Goal: Task Accomplishment & Management: Manage account settings

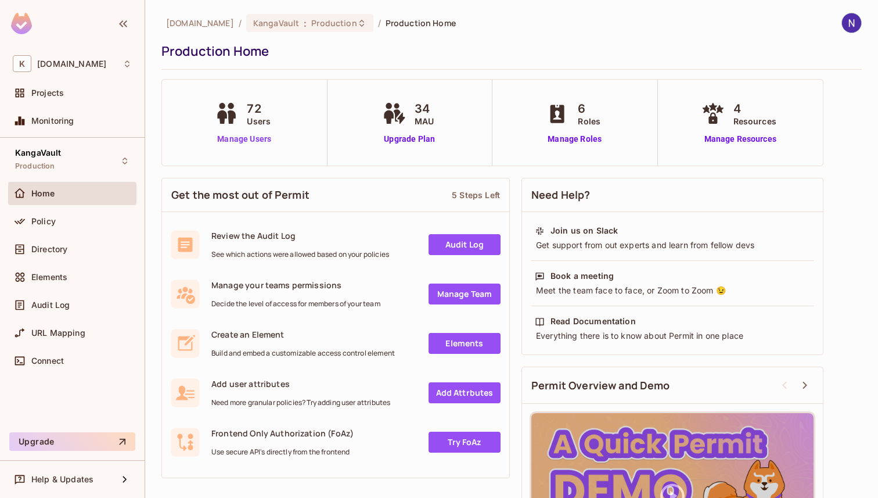
click at [234, 136] on link "Manage Users" at bounding box center [244, 139] width 64 height 12
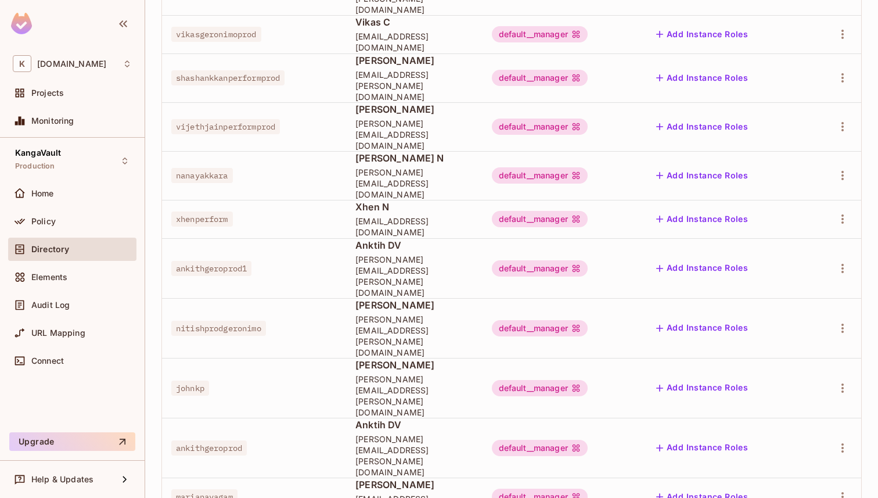
scroll to position [300, 0]
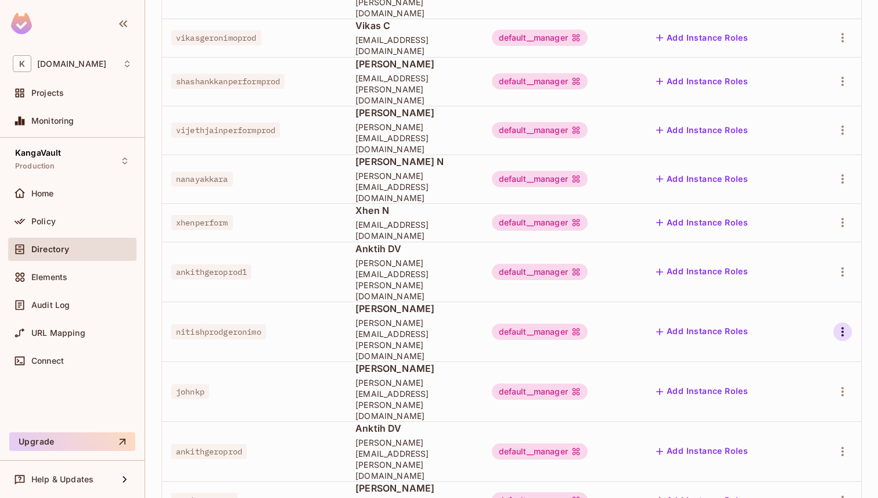
click at [836, 325] on icon "button" at bounding box center [843, 332] width 14 height 14
click at [780, 285] on div "Edit Attributes" at bounding box center [794, 288] width 58 height 12
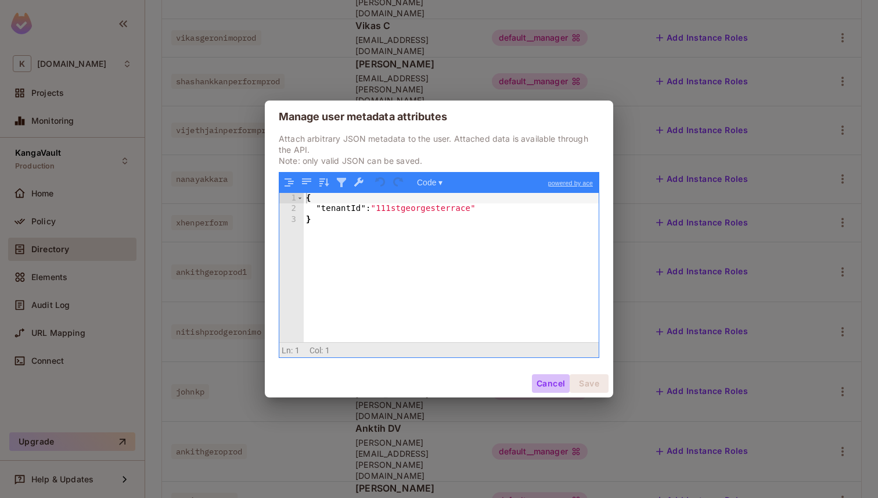
click at [541, 384] on button "Cancel" at bounding box center [551, 383] width 38 height 19
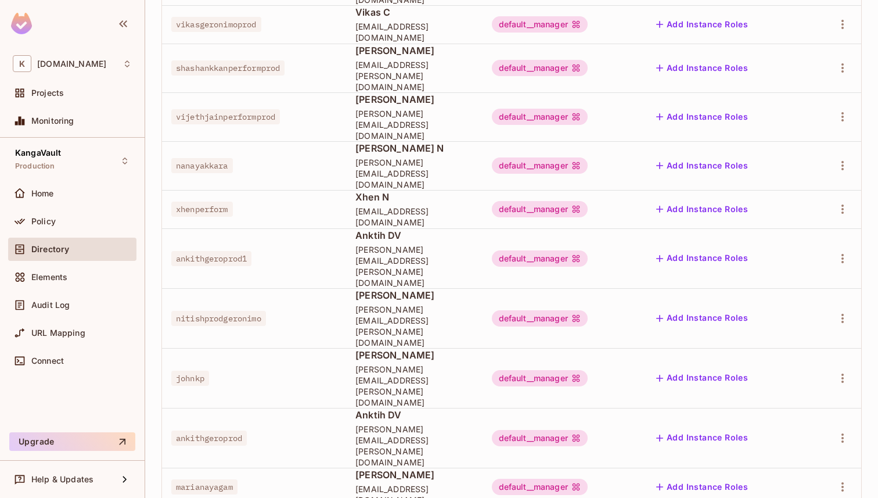
scroll to position [0, 0]
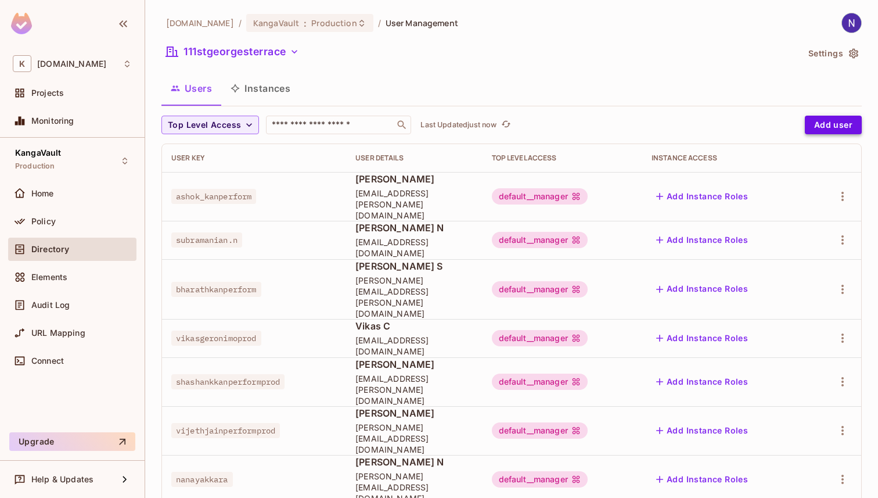
click at [813, 126] on button "Add user" at bounding box center [833, 125] width 57 height 19
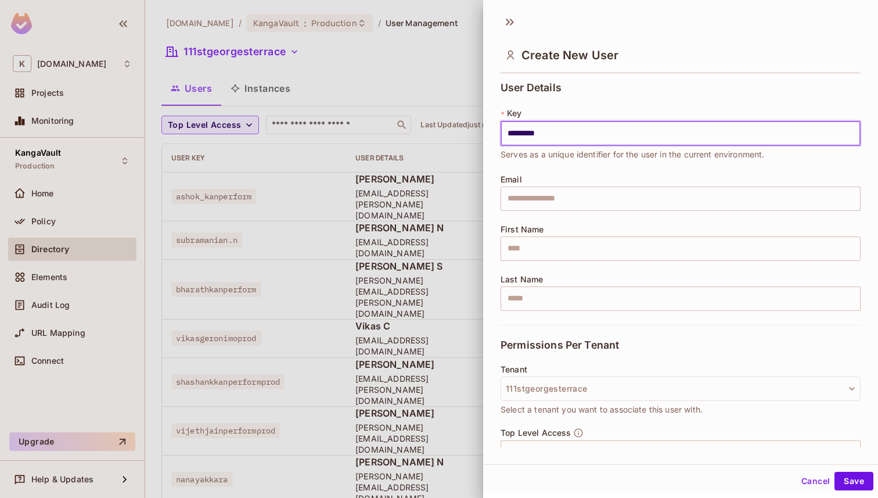
type input "**********"
drag, startPoint x: 516, startPoint y: 175, endPoint x: 515, endPoint y: 193, distance: 18.0
click at [516, 176] on span "Email" at bounding box center [511, 179] width 21 height 9
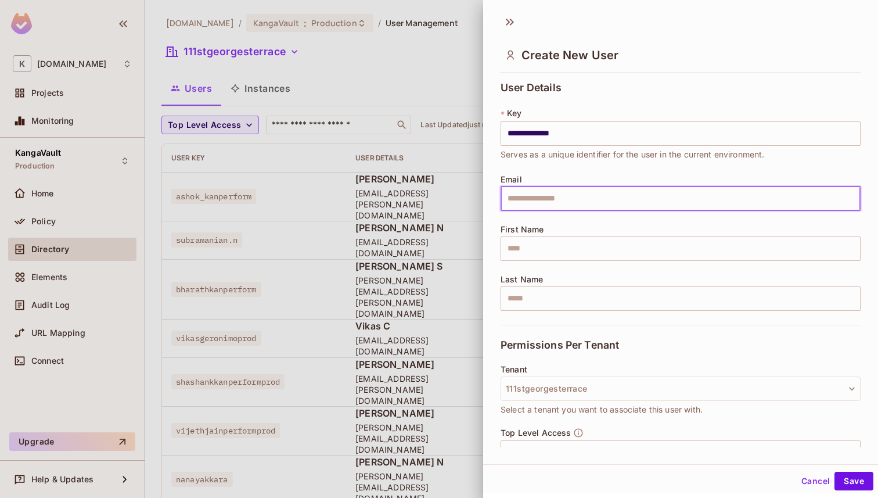
click at [515, 194] on input "text" at bounding box center [681, 198] width 360 height 24
type input "**********"
click at [534, 245] on input "text" at bounding box center [681, 248] width 360 height 24
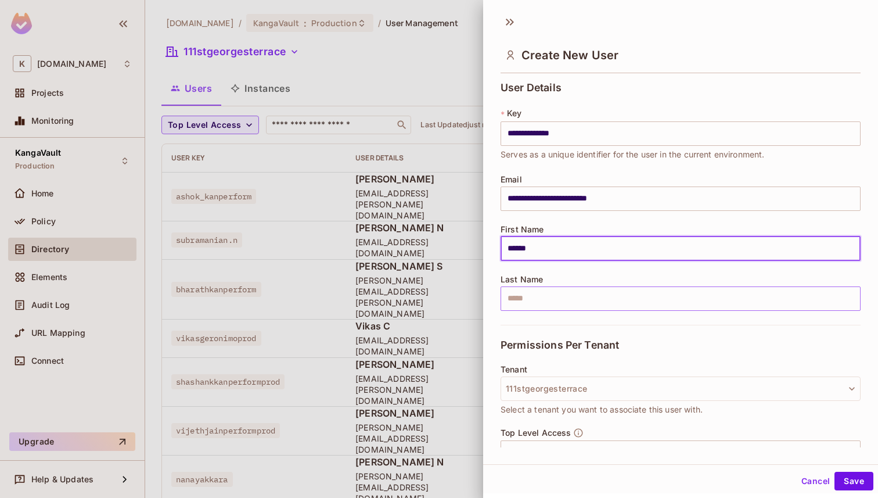
type input "******"
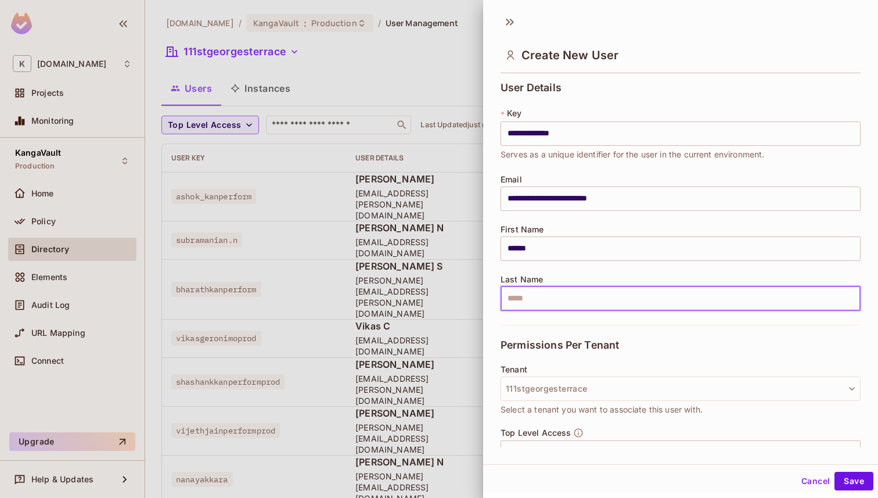
click at [580, 296] on input "text" at bounding box center [681, 298] width 360 height 24
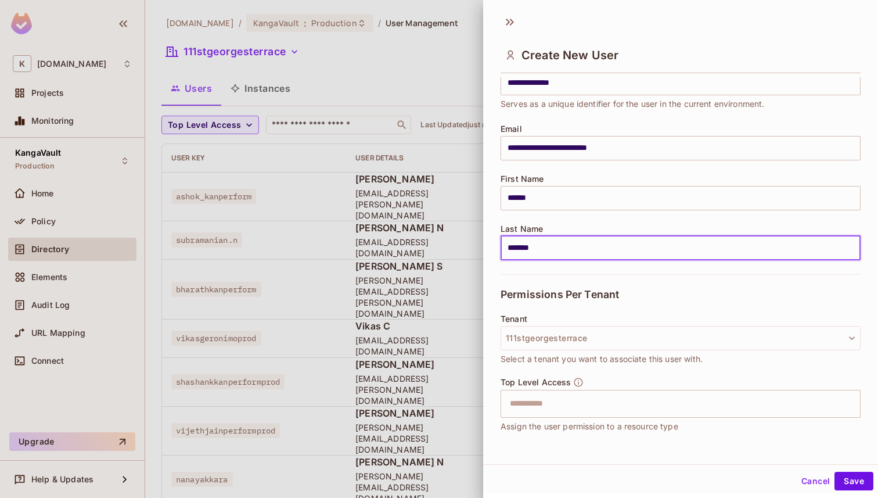
scroll to position [107, 0]
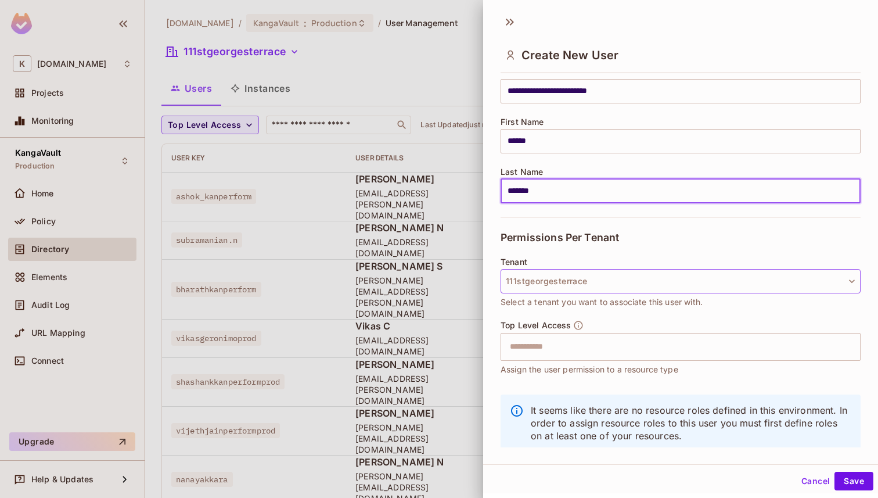
type input "*******"
click at [591, 282] on button "111stgeorgesterrace" at bounding box center [681, 281] width 360 height 24
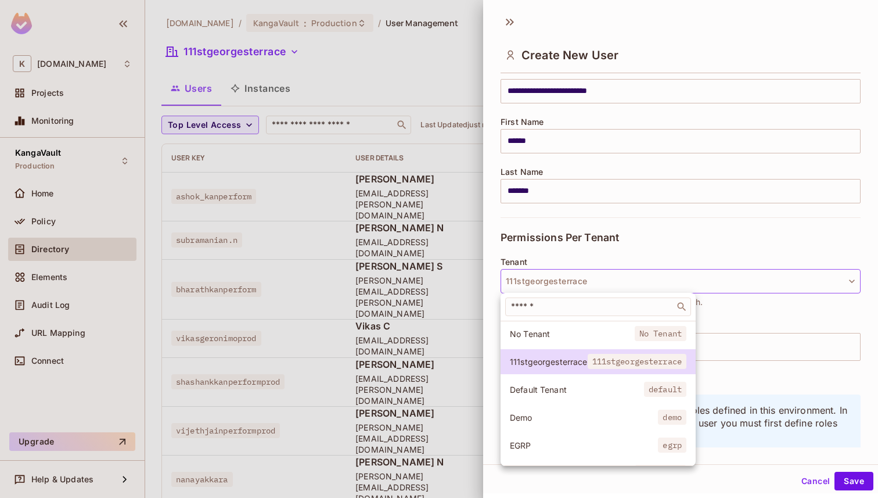
click at [559, 412] on span "Demo" at bounding box center [584, 417] width 148 height 11
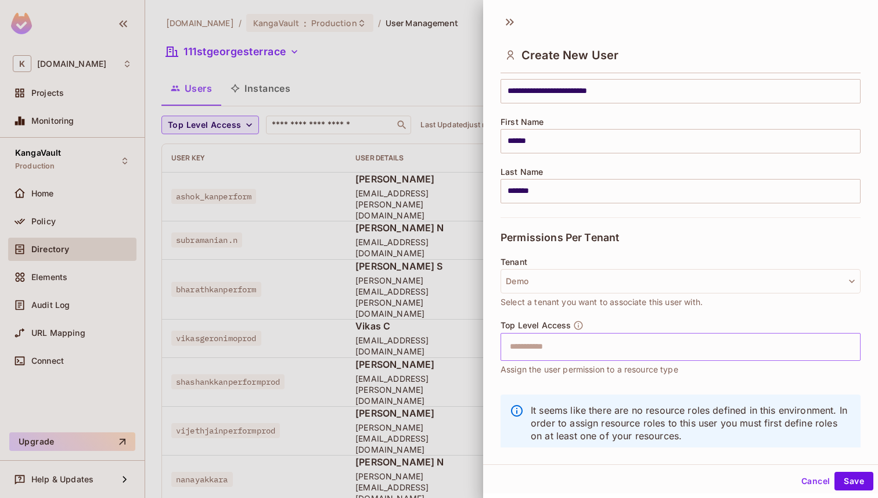
click at [564, 346] on input "text" at bounding box center [670, 346] width 335 height 23
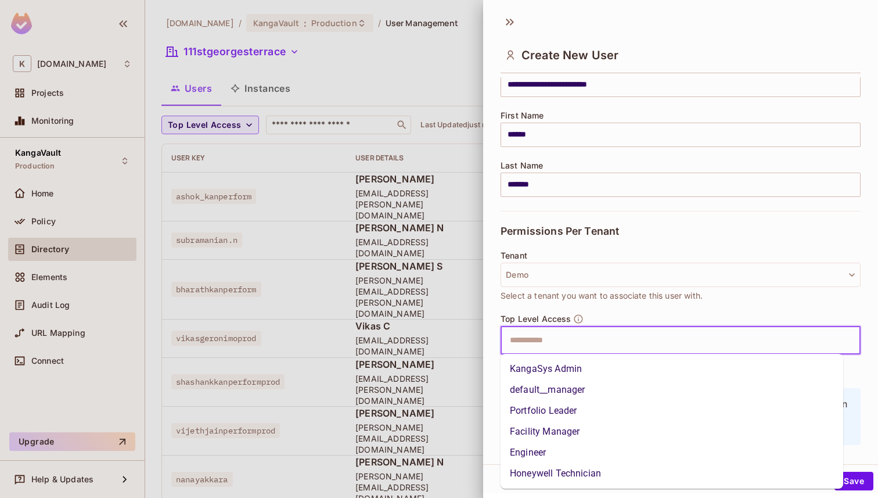
scroll to position [114, 0]
click at [560, 387] on li "default__manager" at bounding box center [672, 389] width 343 height 21
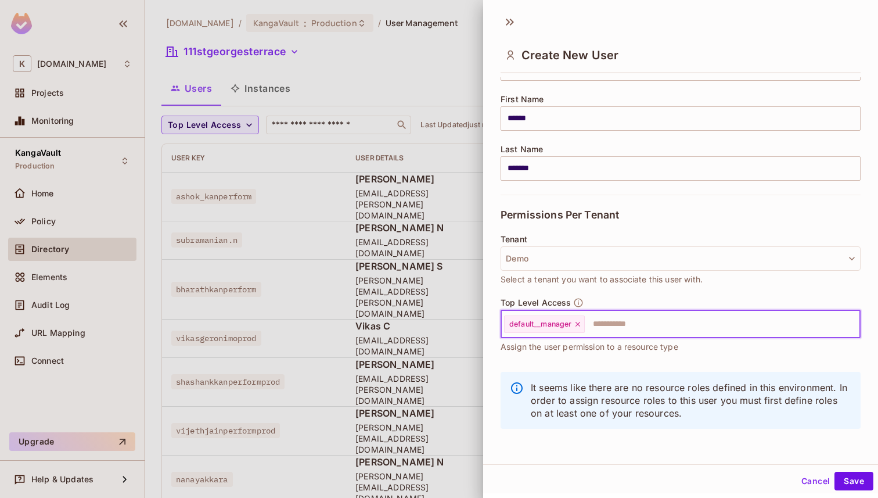
scroll to position [2, 0]
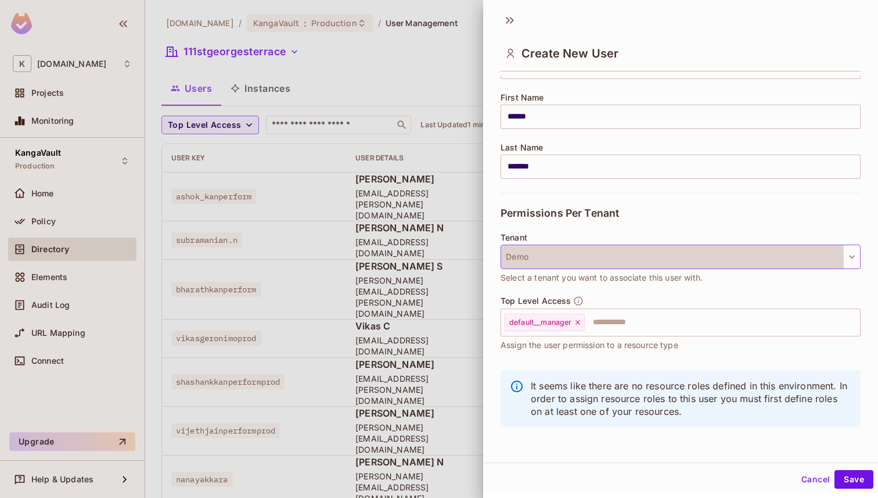
click at [565, 259] on button "Demo" at bounding box center [681, 257] width 360 height 24
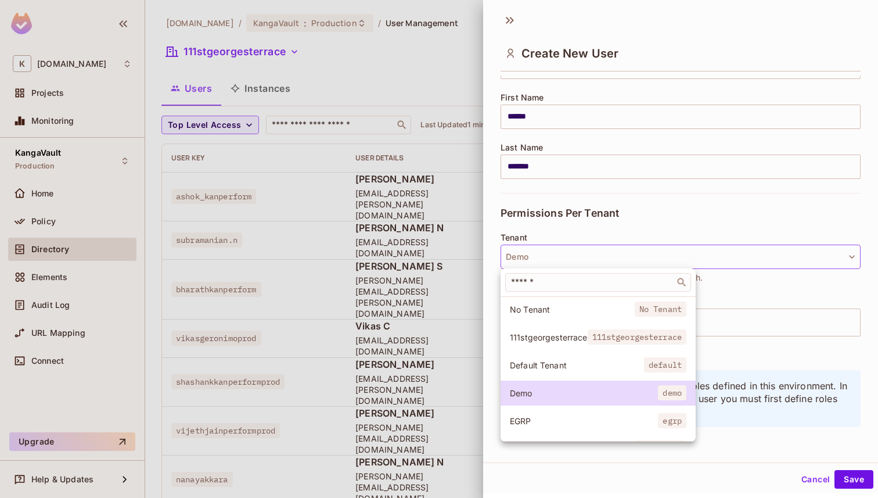
click at [565, 259] on div at bounding box center [439, 249] width 878 height 498
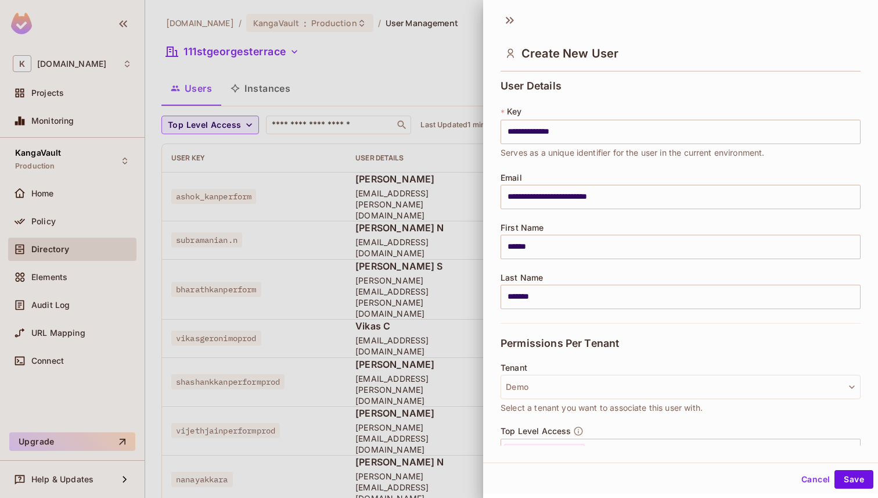
scroll to position [130, 0]
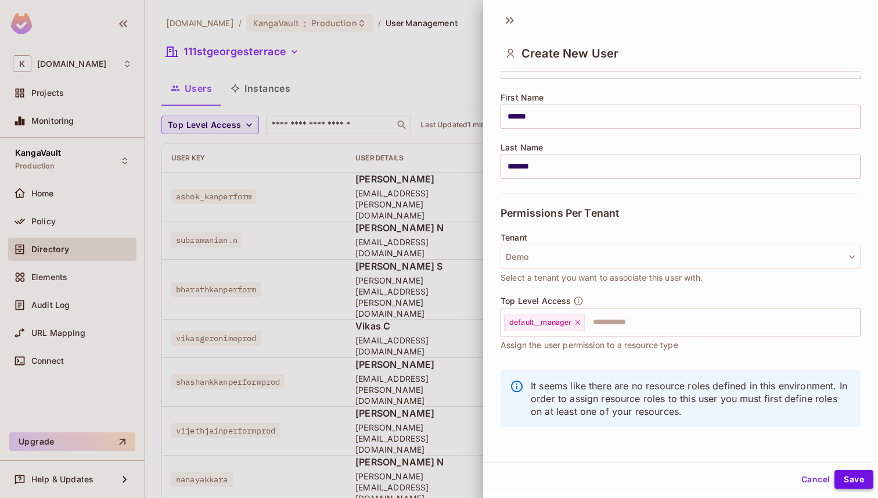
click at [850, 483] on button "Save" at bounding box center [854, 479] width 39 height 19
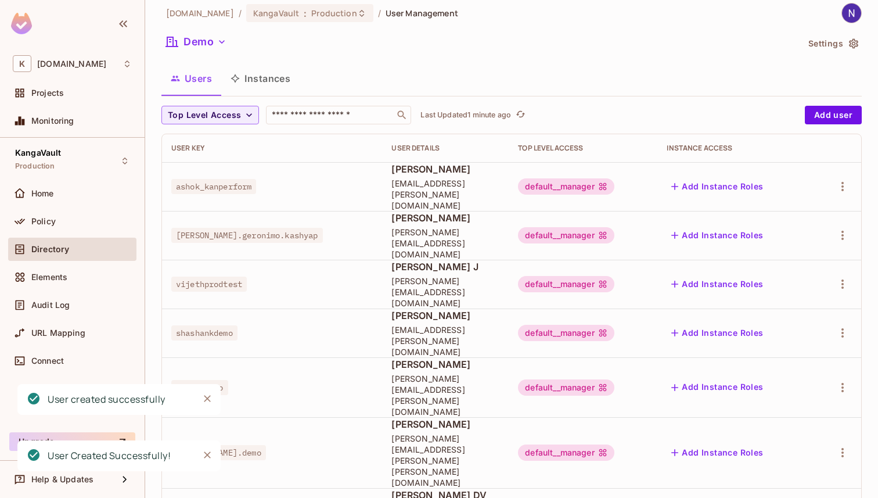
scroll to position [45, 0]
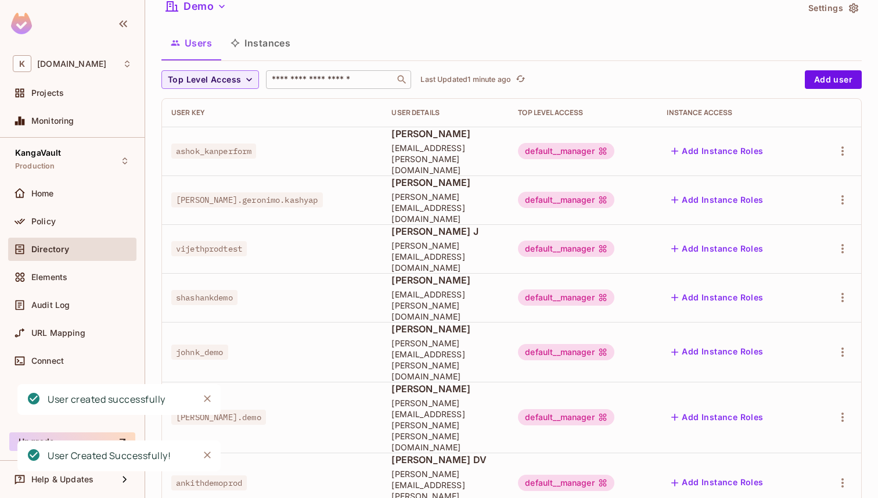
click at [294, 77] on input "text" at bounding box center [331, 80] width 122 height 12
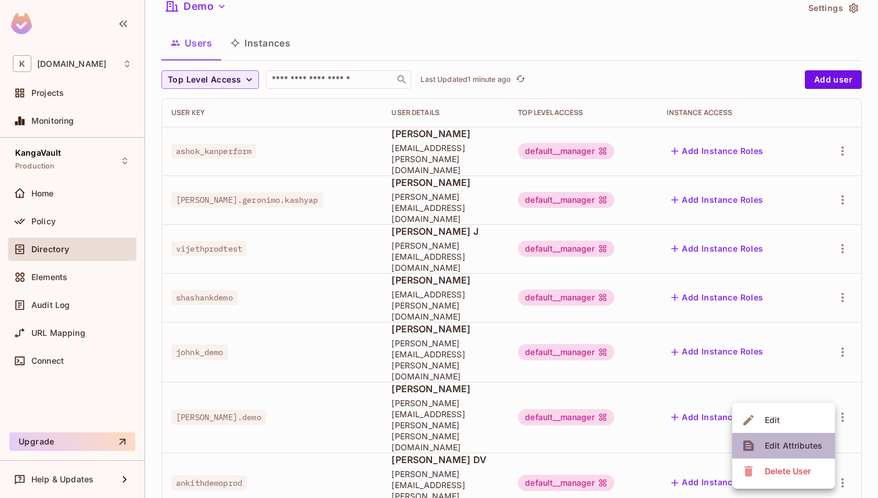
click at [783, 440] on div "Edit Attributes" at bounding box center [794, 446] width 58 height 12
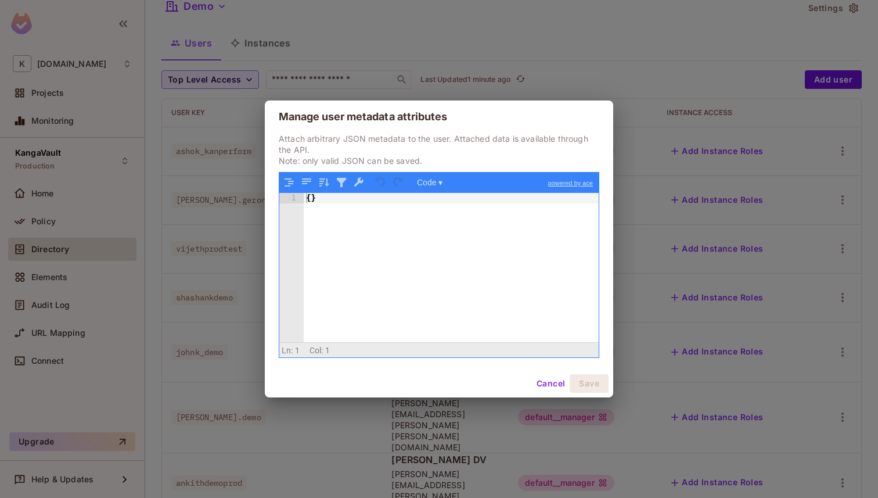
click at [550, 383] on button "Cancel" at bounding box center [551, 383] width 38 height 19
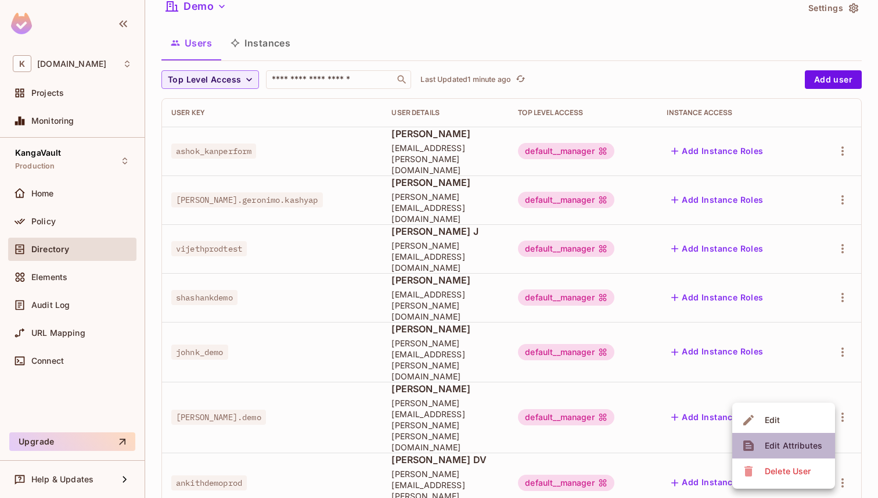
click at [792, 440] on div "Edit Attributes" at bounding box center [794, 446] width 58 height 12
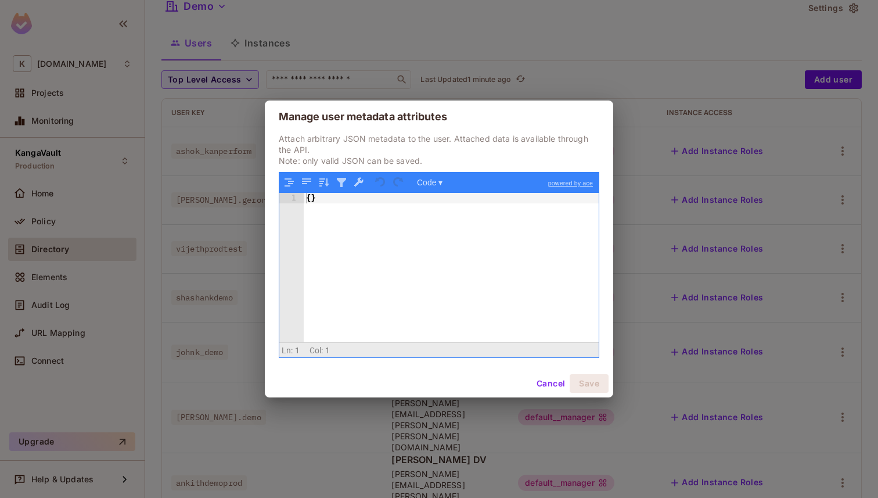
click at [555, 383] on button "Cancel" at bounding box center [551, 383] width 38 height 19
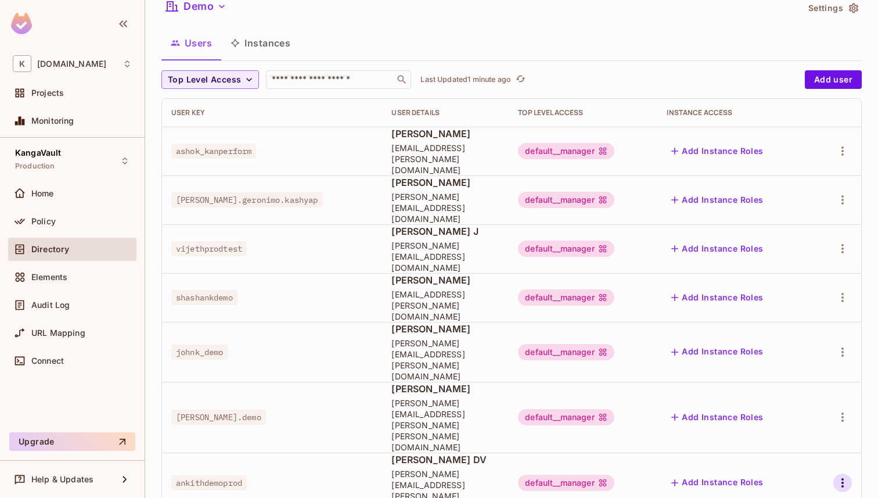
click at [836, 476] on icon "button" at bounding box center [843, 483] width 14 height 14
click at [778, 431] on div "Edit Attributes" at bounding box center [794, 428] width 58 height 12
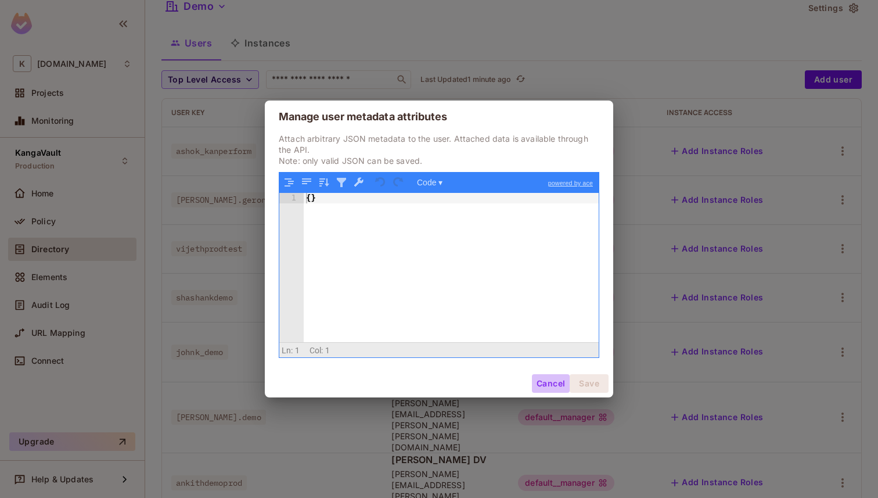
click at [551, 378] on button "Cancel" at bounding box center [551, 383] width 38 height 19
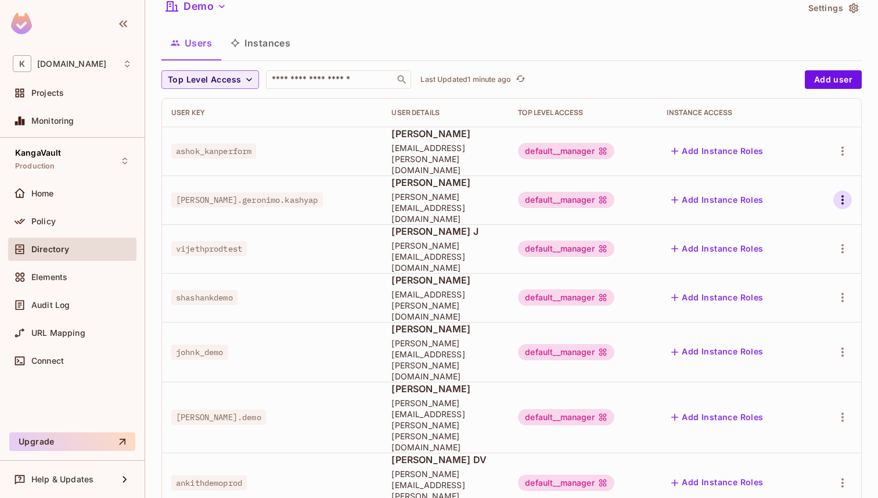
click at [836, 193] on icon "button" at bounding box center [843, 200] width 14 height 14
click at [776, 232] on div "Edit Attributes" at bounding box center [794, 237] width 58 height 12
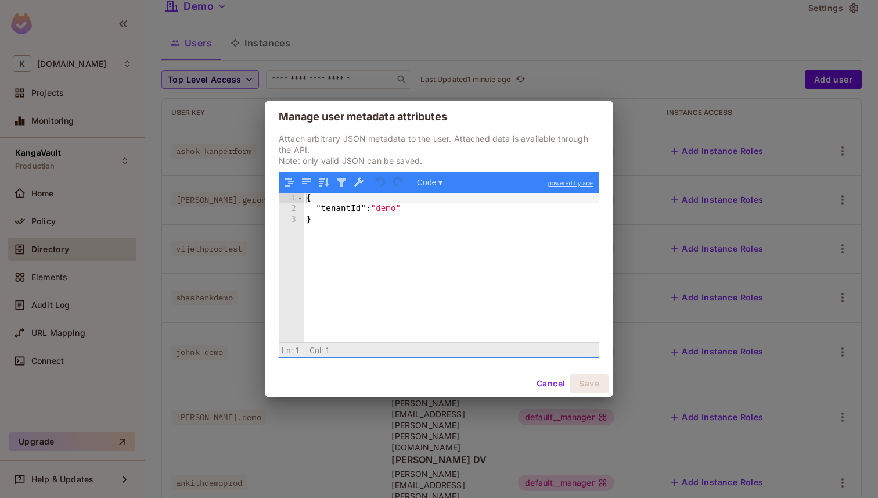
click at [540, 384] on button "Cancel" at bounding box center [551, 383] width 38 height 19
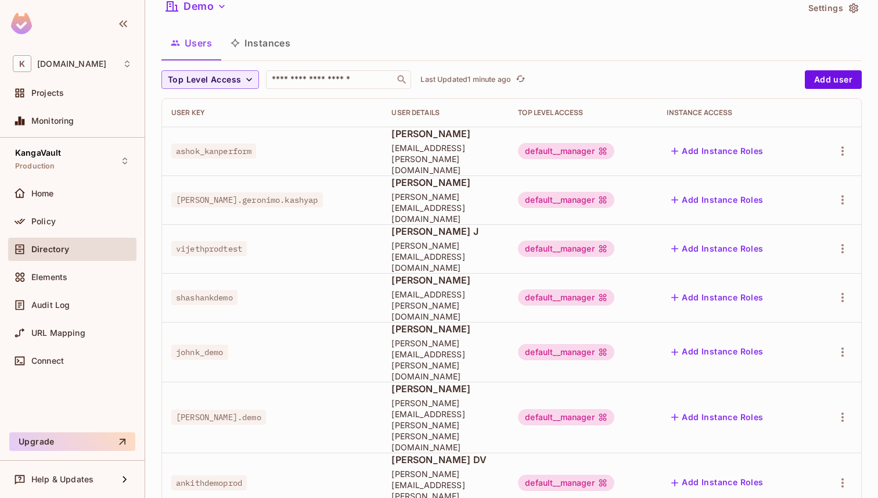
click at [769, 442] on div "Edit Attributes" at bounding box center [794, 446] width 58 height 12
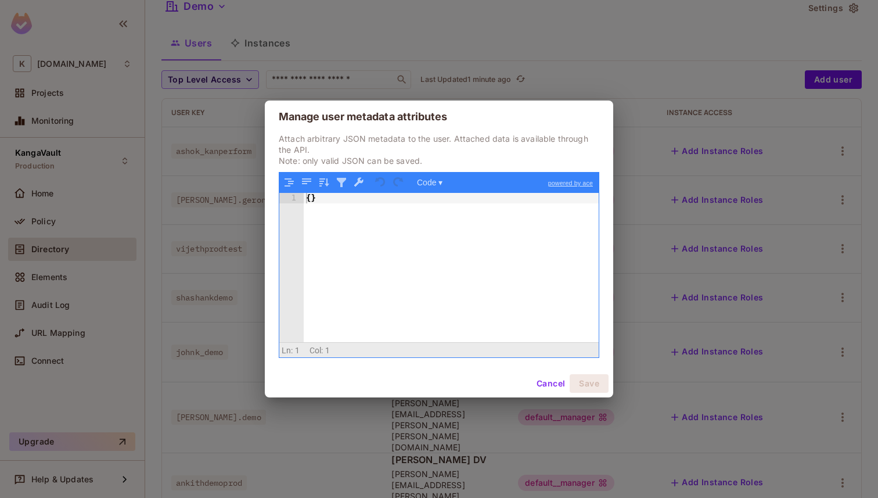
click at [310, 200] on div "{ }" at bounding box center [451, 278] width 295 height 171
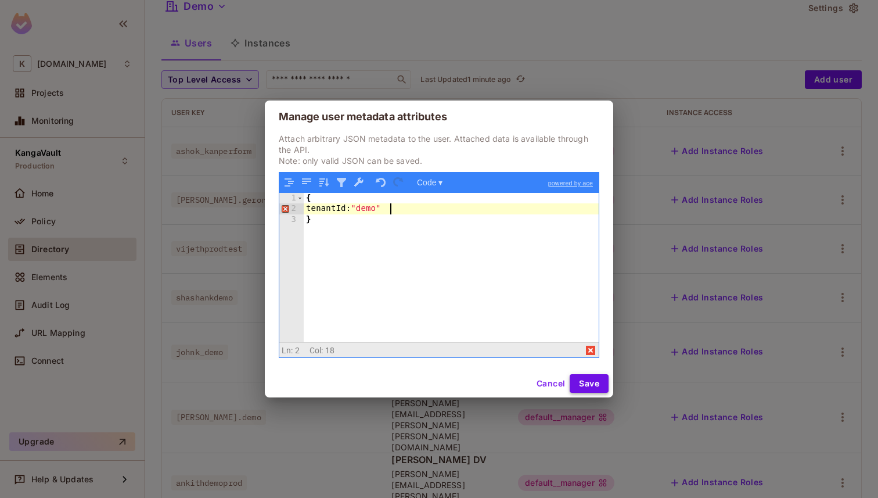
click at [587, 391] on button "Save" at bounding box center [589, 383] width 39 height 19
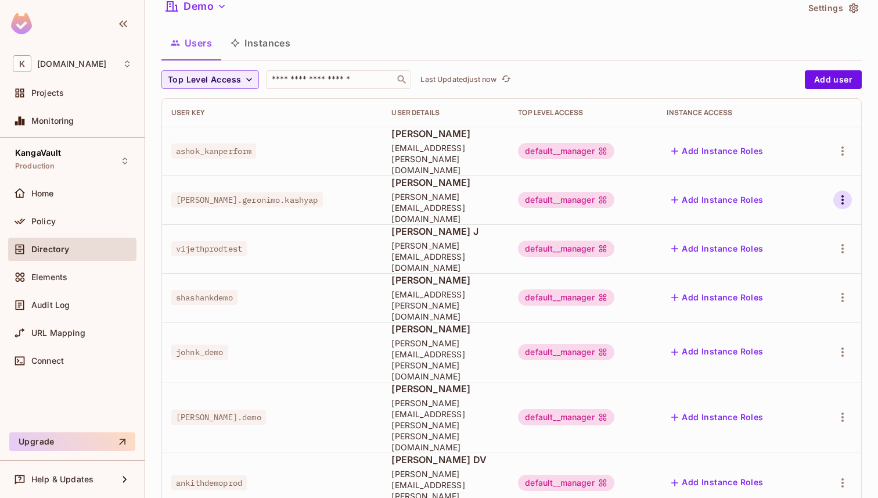
click at [836, 193] on icon "button" at bounding box center [843, 200] width 14 height 14
click at [784, 228] on span "Edit Attributes" at bounding box center [794, 236] width 64 height 19
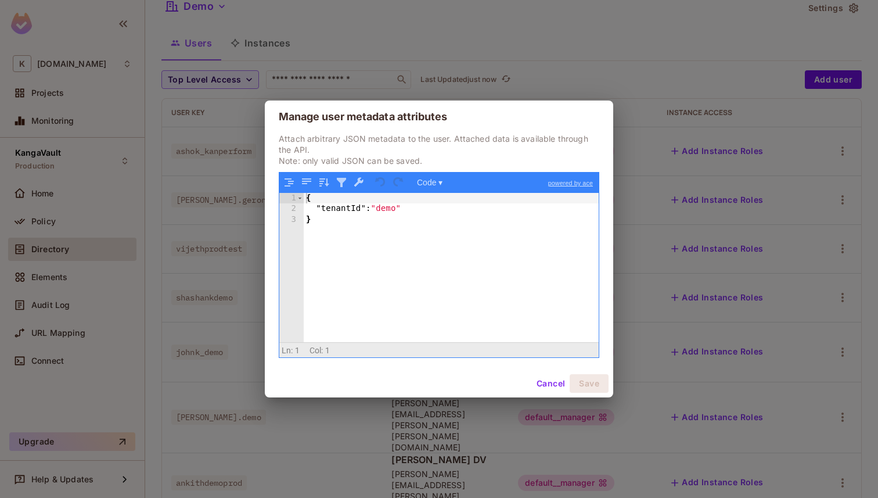
click at [532, 384] on button "Cancel" at bounding box center [551, 383] width 38 height 19
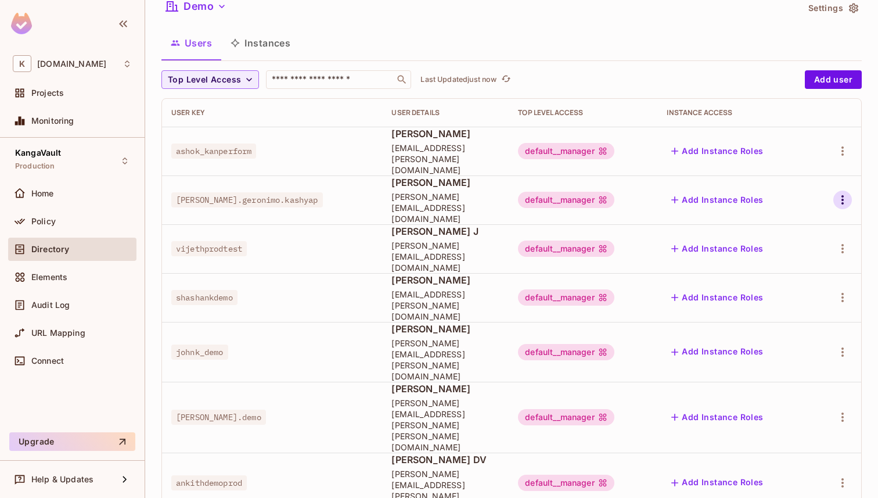
click at [839, 193] on icon "button" at bounding box center [843, 200] width 14 height 14
click at [781, 237] on div "Edit Attributes" at bounding box center [794, 237] width 58 height 12
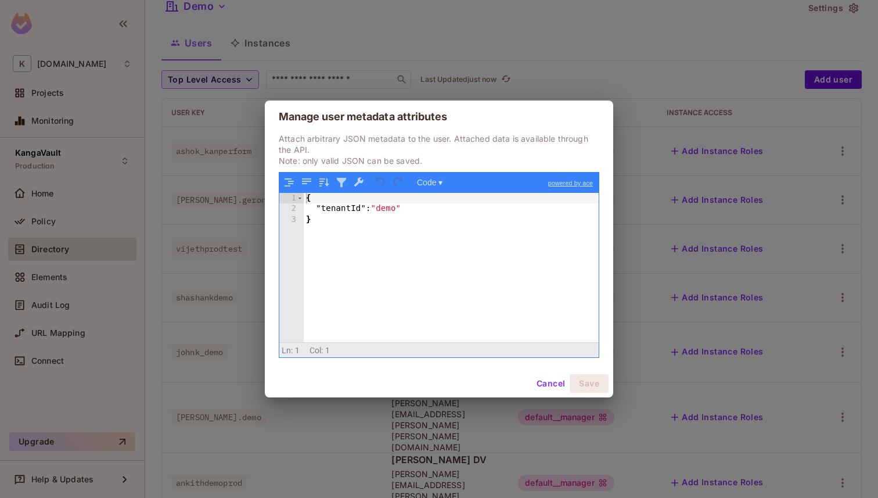
click at [536, 379] on button "Cancel" at bounding box center [551, 383] width 38 height 19
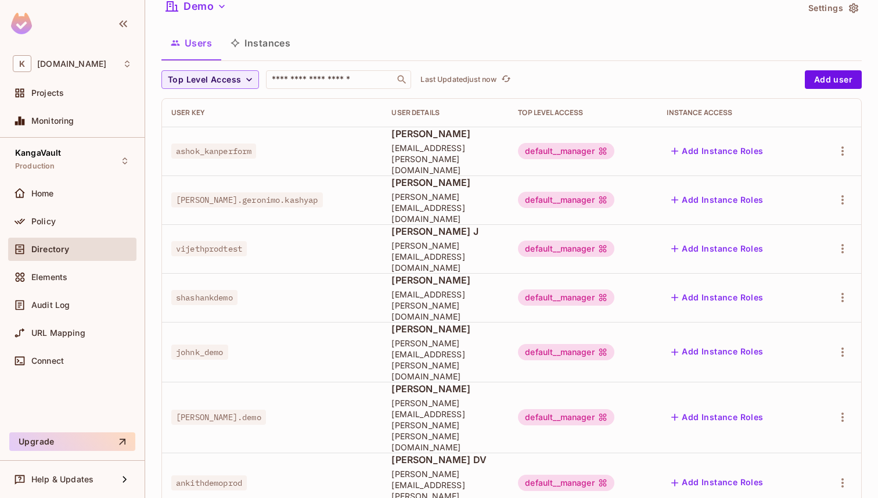
click at [772, 440] on div "Edit Attributes" at bounding box center [794, 446] width 58 height 12
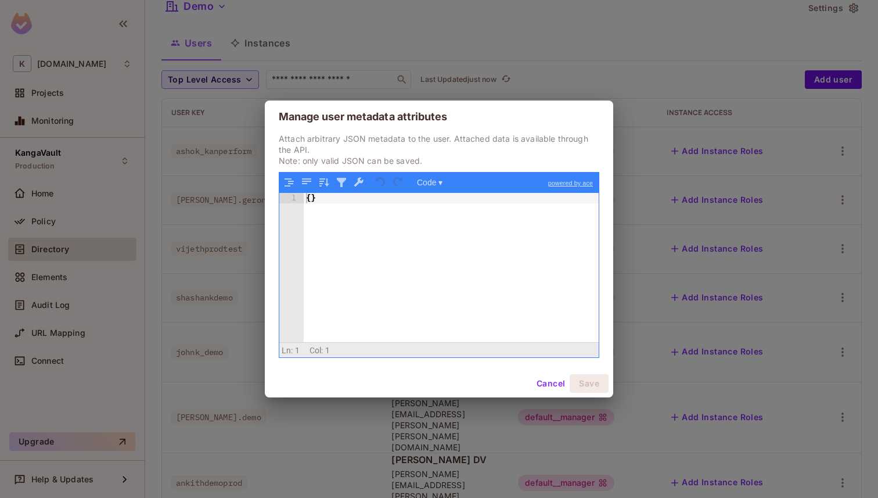
click at [548, 382] on button "Cancel" at bounding box center [551, 383] width 38 height 19
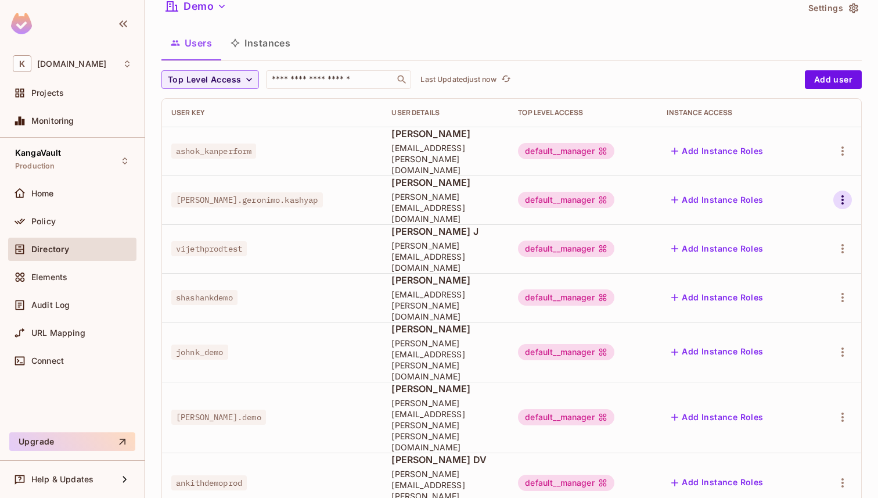
click at [842, 195] on icon "button" at bounding box center [843, 199] width 2 height 9
click at [787, 237] on div "Edit Attributes" at bounding box center [794, 237] width 58 height 12
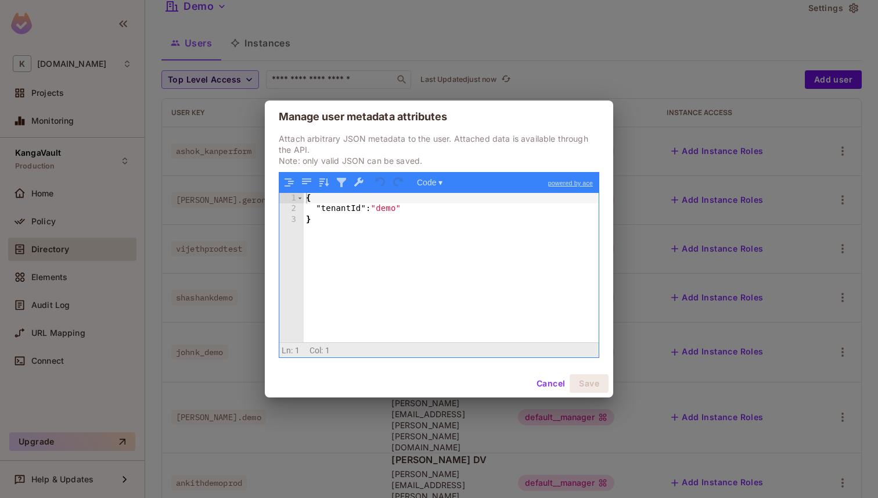
click at [381, 225] on div "{ "tenantId" : "demo" }" at bounding box center [451, 278] width 295 height 171
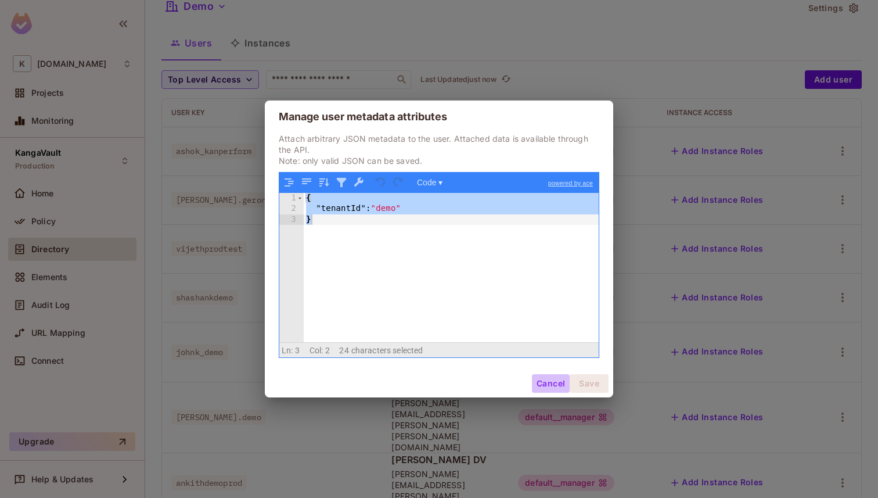
click at [550, 385] on button "Cancel" at bounding box center [551, 383] width 38 height 19
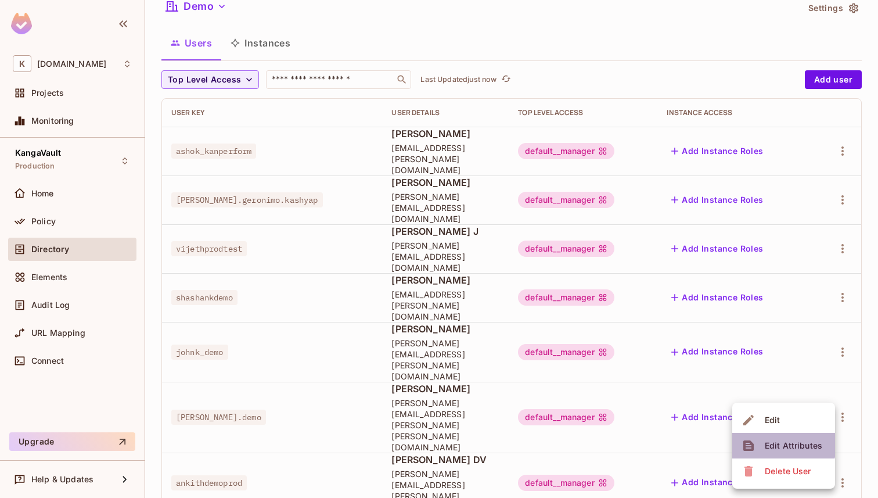
click at [777, 445] on div "Edit Attributes" at bounding box center [794, 446] width 58 height 12
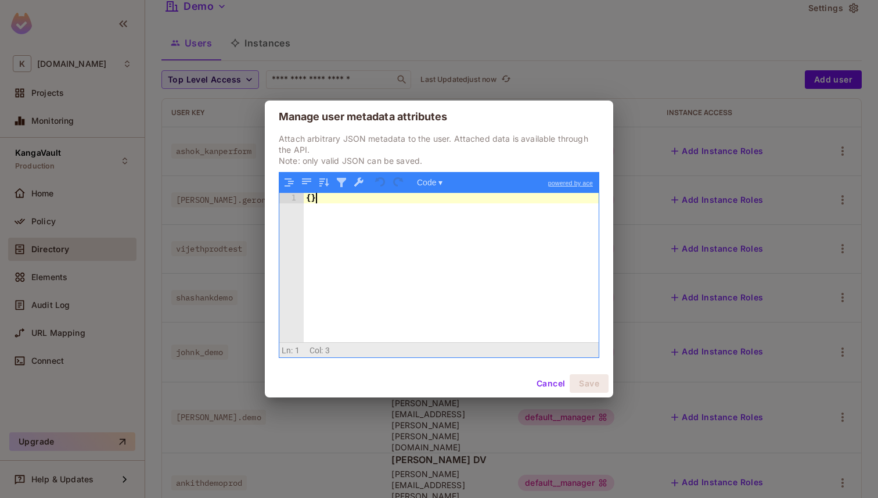
click at [347, 203] on div "{ }" at bounding box center [451, 278] width 295 height 171
click at [582, 384] on button "Save" at bounding box center [589, 383] width 39 height 19
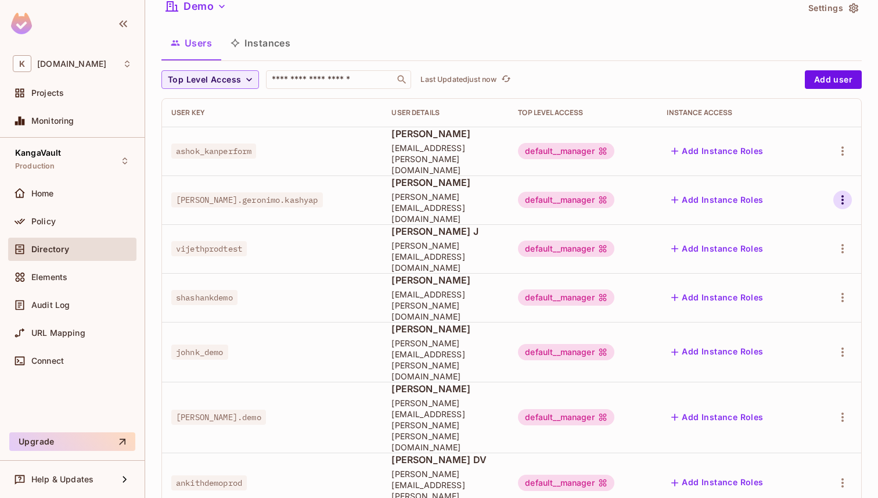
click at [836, 193] on icon "button" at bounding box center [843, 200] width 14 height 14
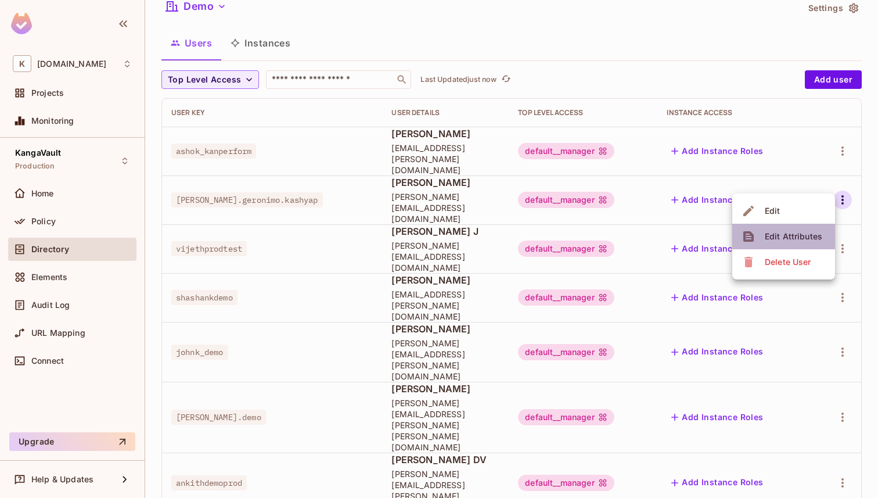
click at [806, 233] on div "Edit Attributes" at bounding box center [794, 237] width 58 height 12
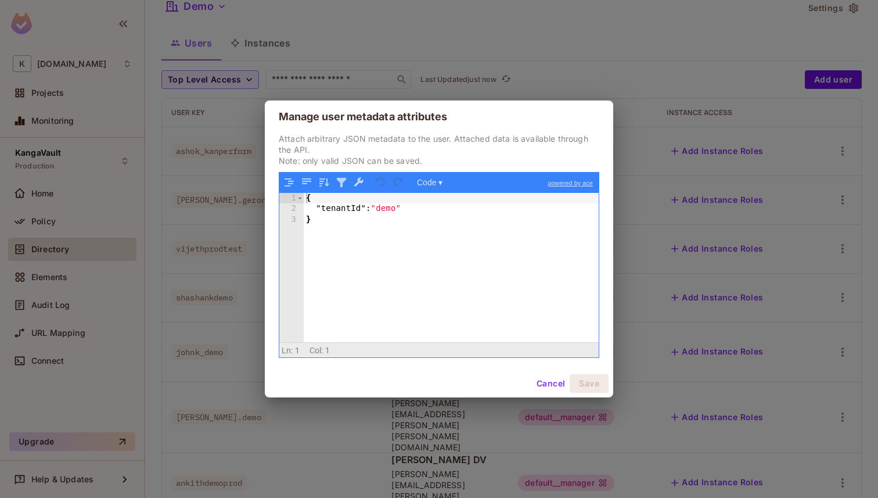
click at [403, 209] on div "{ "tenantId" : "demo" }" at bounding box center [451, 278] width 295 height 171
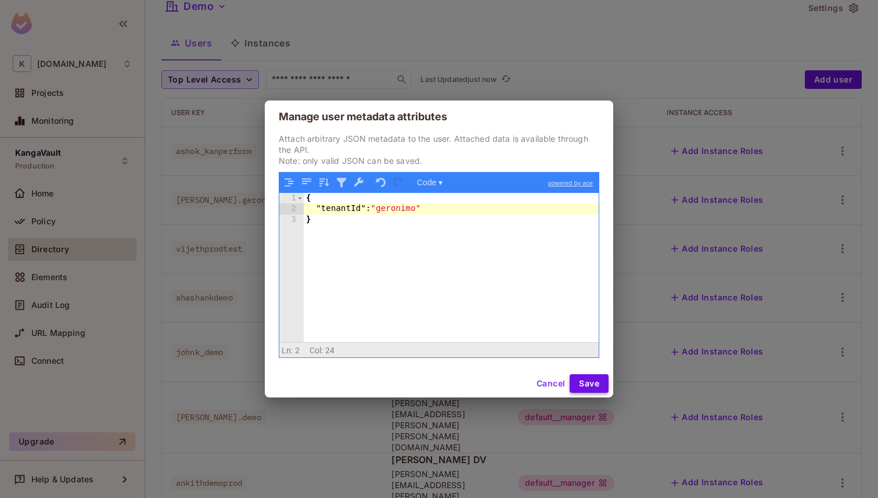
click at [601, 390] on button "Save" at bounding box center [589, 383] width 39 height 19
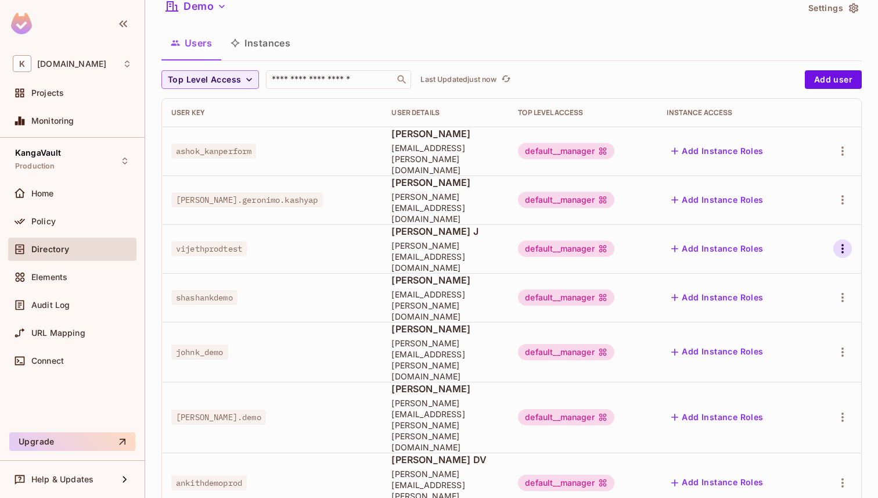
click at [837, 242] on icon "button" at bounding box center [843, 249] width 14 height 14
click at [807, 281] on span "Edit Attributes" at bounding box center [794, 274] width 64 height 19
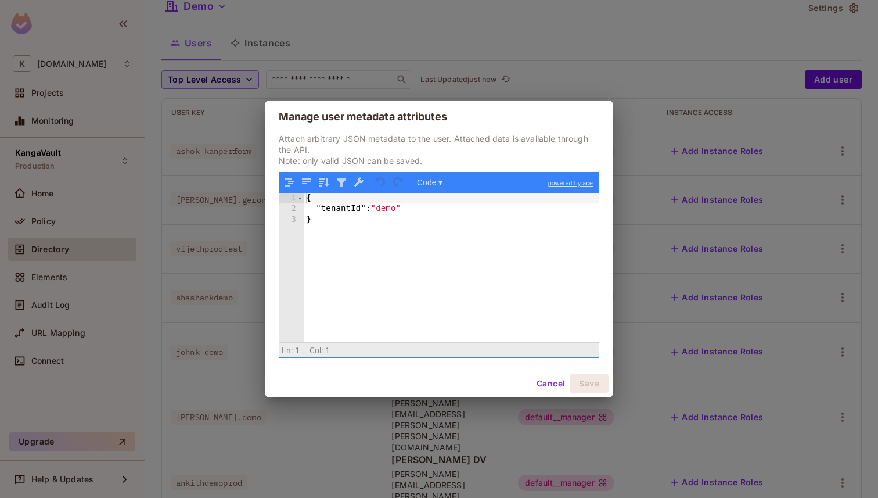
click at [555, 383] on button "Cancel" at bounding box center [551, 383] width 38 height 19
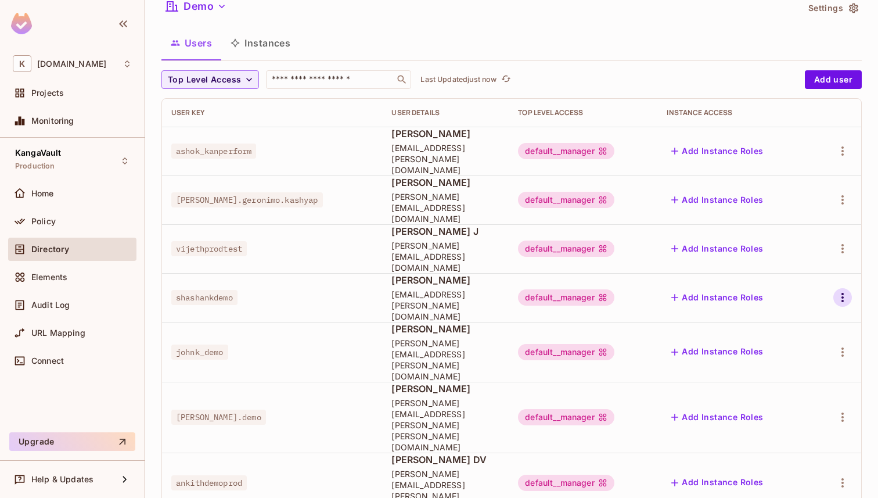
click at [834, 288] on button "button" at bounding box center [843, 297] width 19 height 19
click at [760, 315] on div "Edit Attributes" at bounding box center [784, 313] width 84 height 19
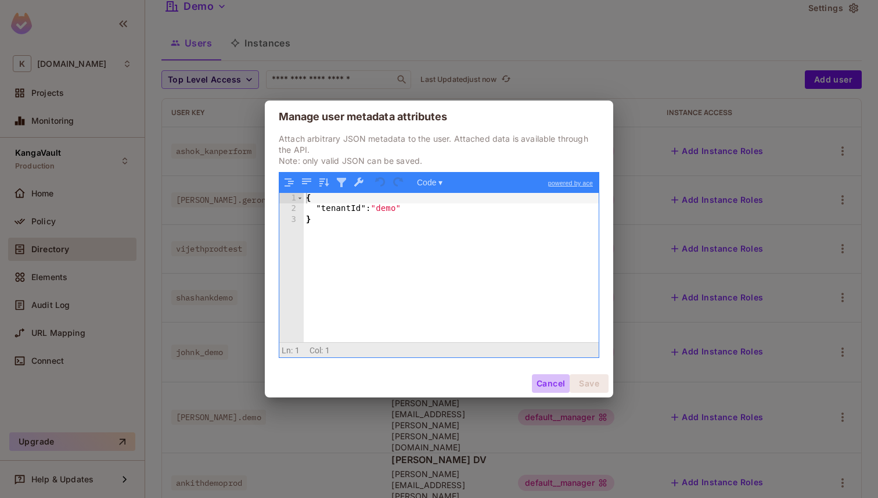
click at [537, 382] on button "Cancel" at bounding box center [551, 383] width 38 height 19
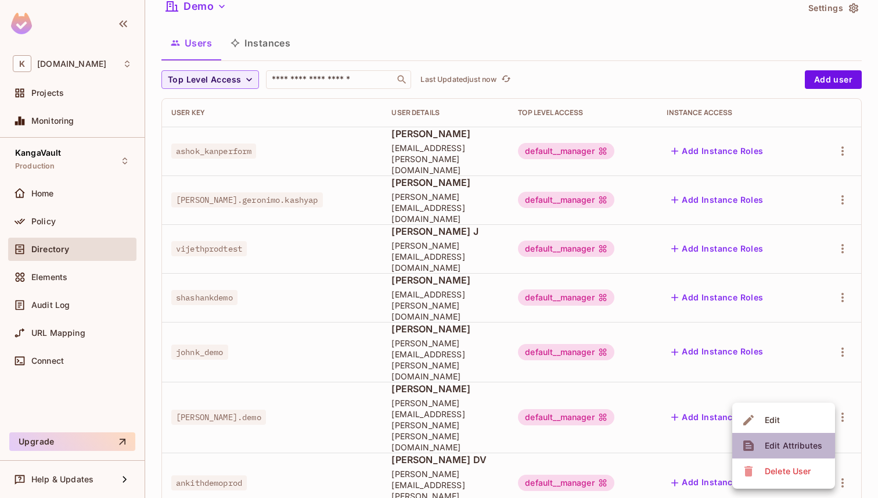
click at [778, 443] on div "Edit Attributes" at bounding box center [794, 446] width 58 height 12
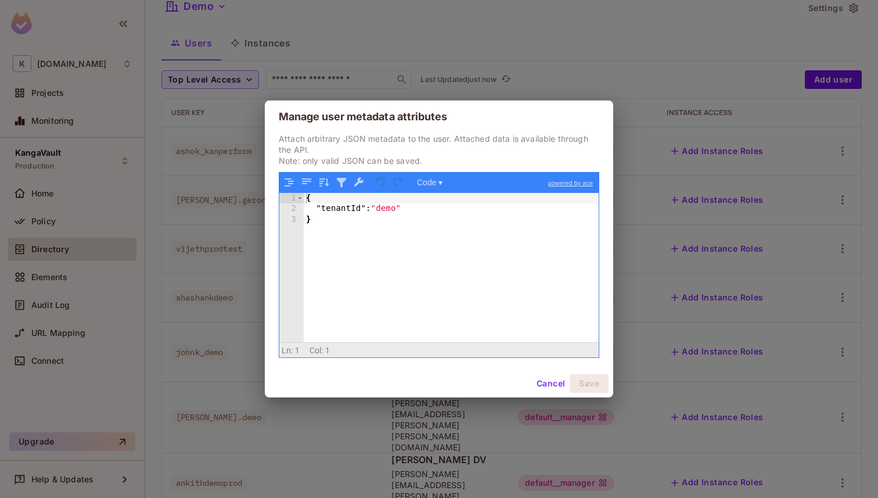
click at [548, 384] on button "Cancel" at bounding box center [551, 383] width 38 height 19
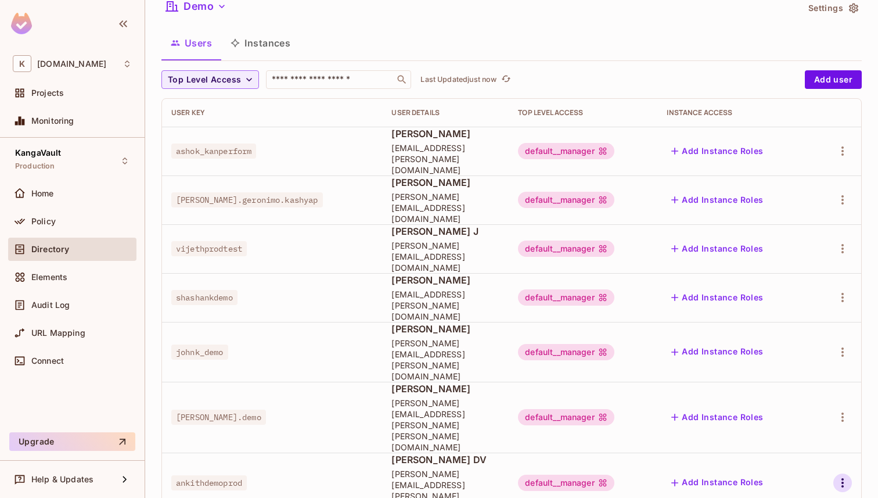
click at [842, 478] on icon "button" at bounding box center [843, 482] width 2 height 9
click at [784, 427] on div "Edit Attributes" at bounding box center [794, 428] width 58 height 12
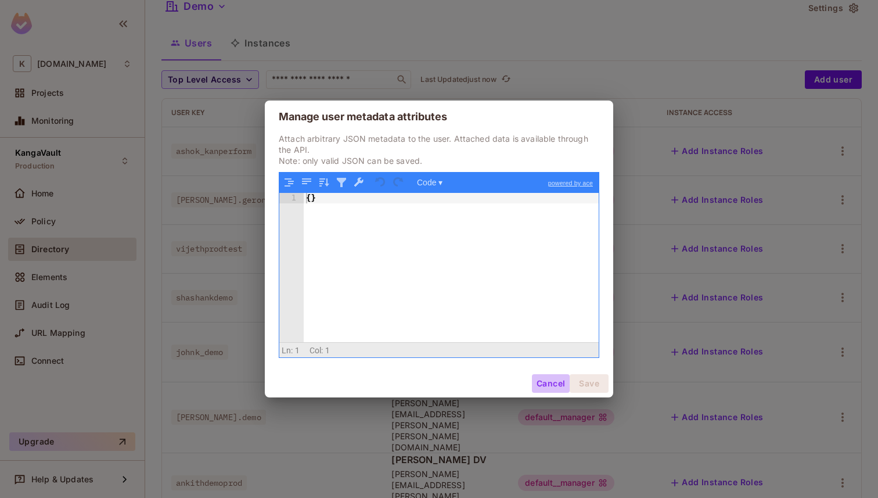
click at [553, 381] on button "Cancel" at bounding box center [551, 383] width 38 height 19
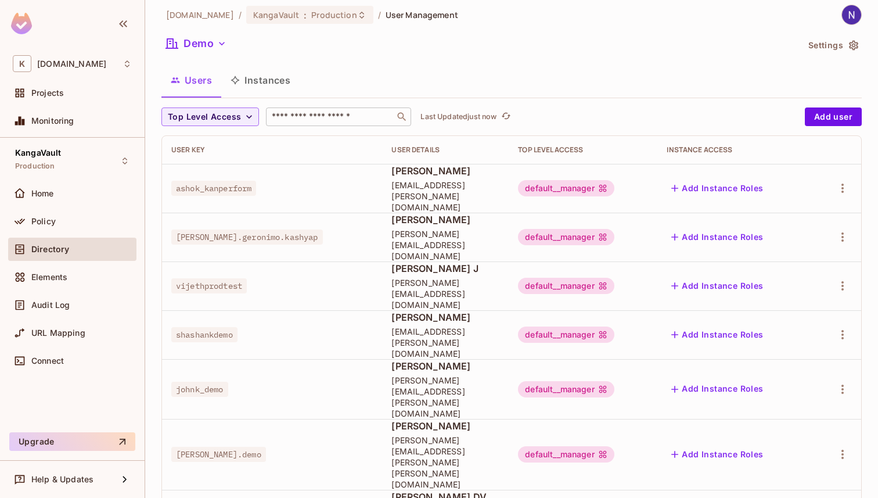
scroll to position [0, 0]
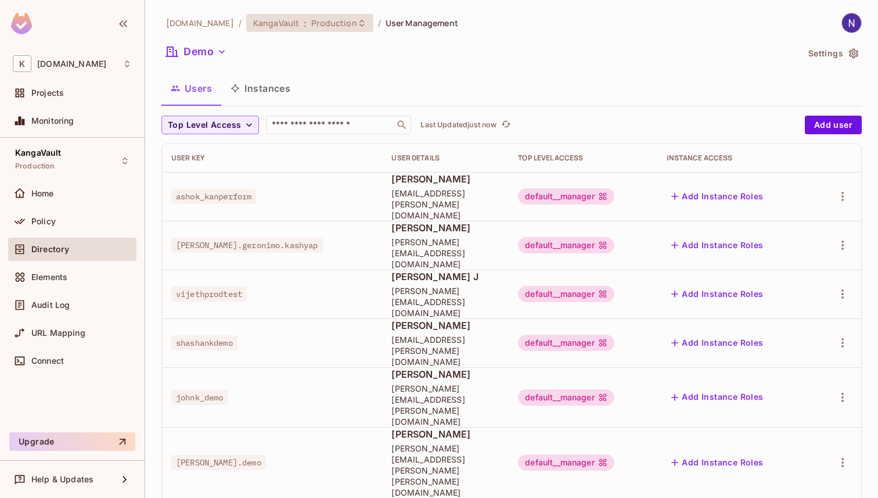
click at [357, 21] on icon at bounding box center [361, 23] width 9 height 9
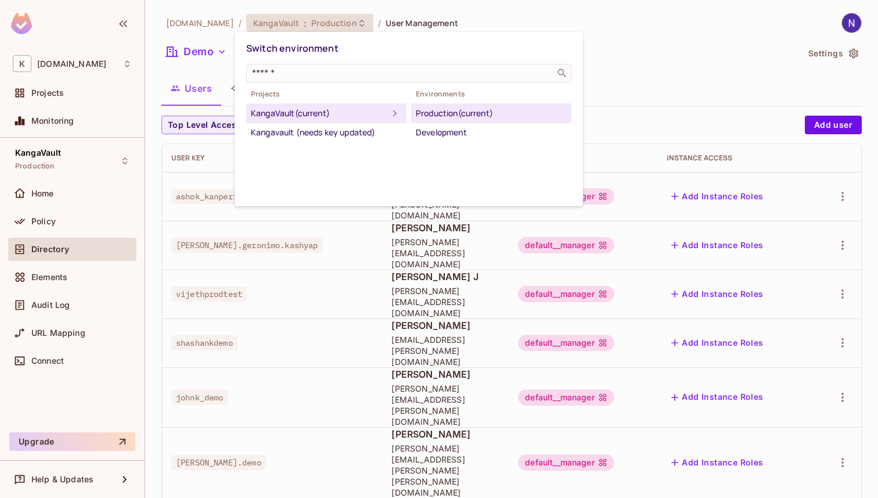
click at [460, 12] on div at bounding box center [439, 249] width 878 height 498
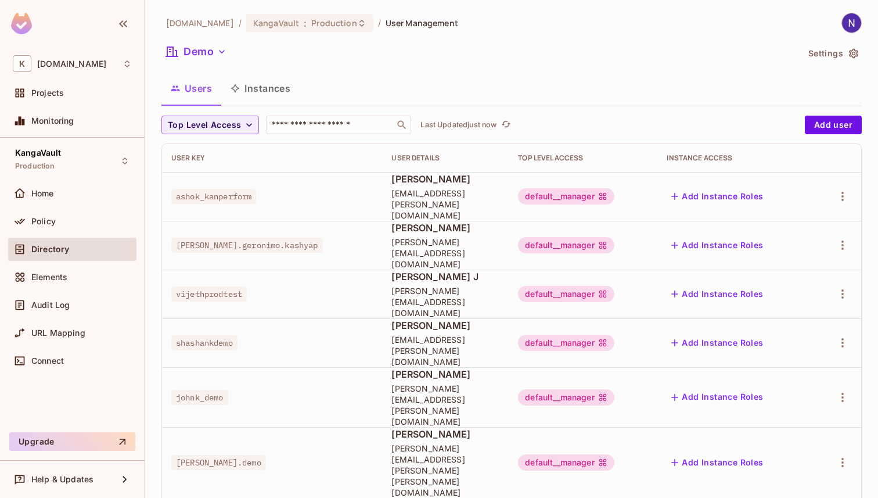
click at [410, 24] on span "User Management" at bounding box center [422, 22] width 73 height 11
click at [206, 21] on span "[DOMAIN_NAME]" at bounding box center [200, 22] width 68 height 11
click at [50, 214] on div "Policy" at bounding box center [72, 221] width 119 height 14
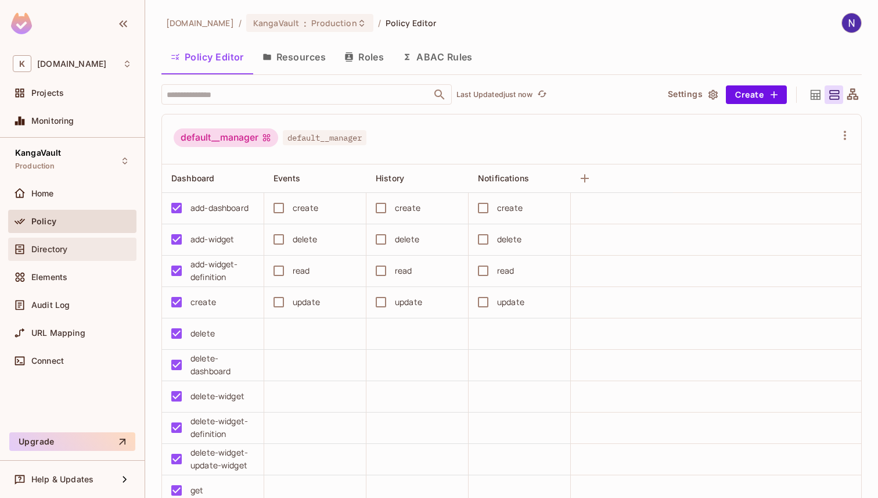
click at [54, 253] on span "Directory" at bounding box center [49, 249] width 36 height 9
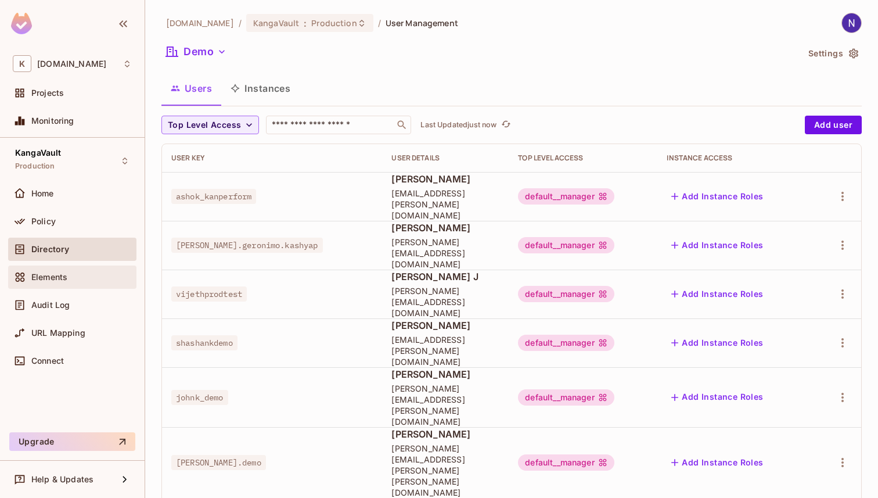
click at [52, 278] on span "Elements" at bounding box center [49, 276] width 36 height 9
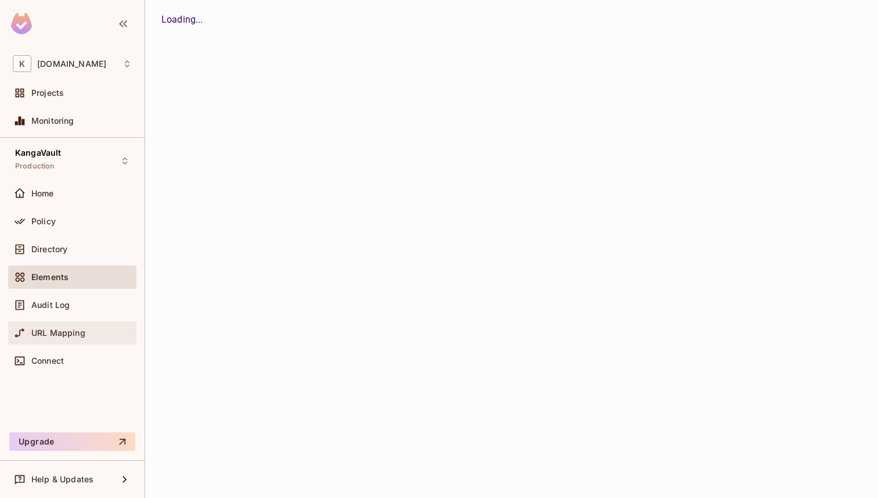
click at [62, 336] on span "URL Mapping" at bounding box center [58, 332] width 54 height 9
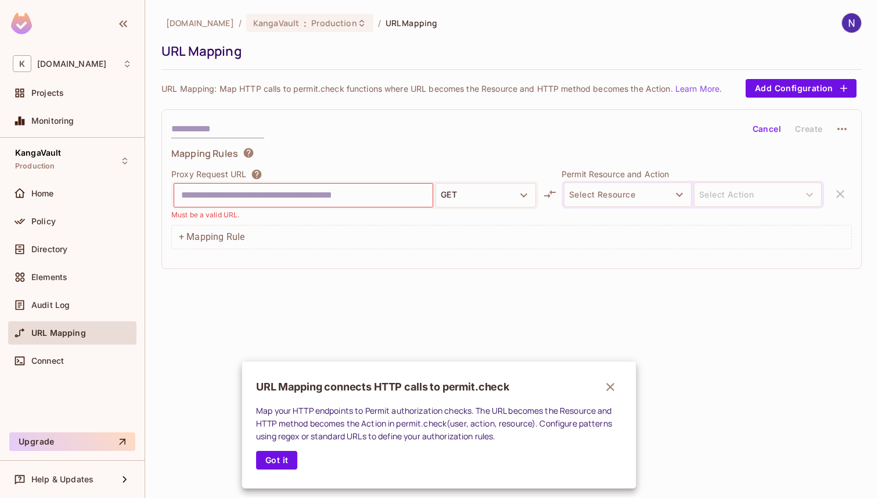
click at [680, 197] on div at bounding box center [439, 249] width 878 height 498
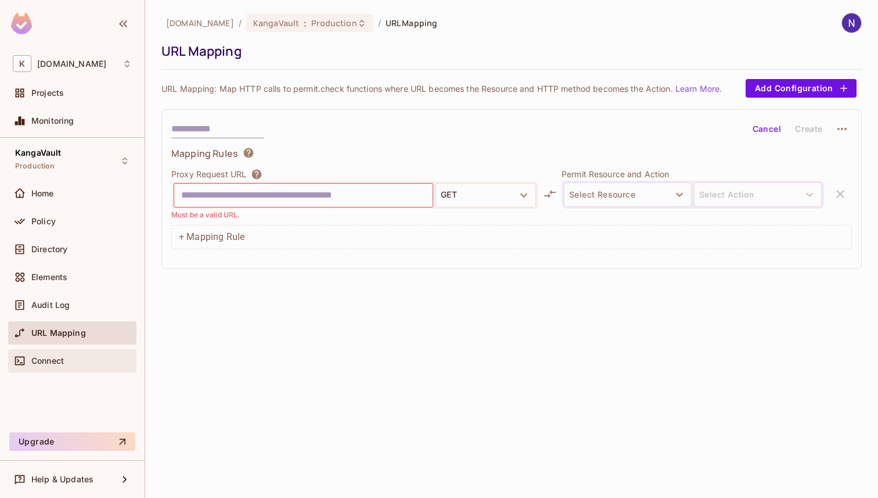
click at [48, 361] on span "Connect" at bounding box center [47, 360] width 33 height 9
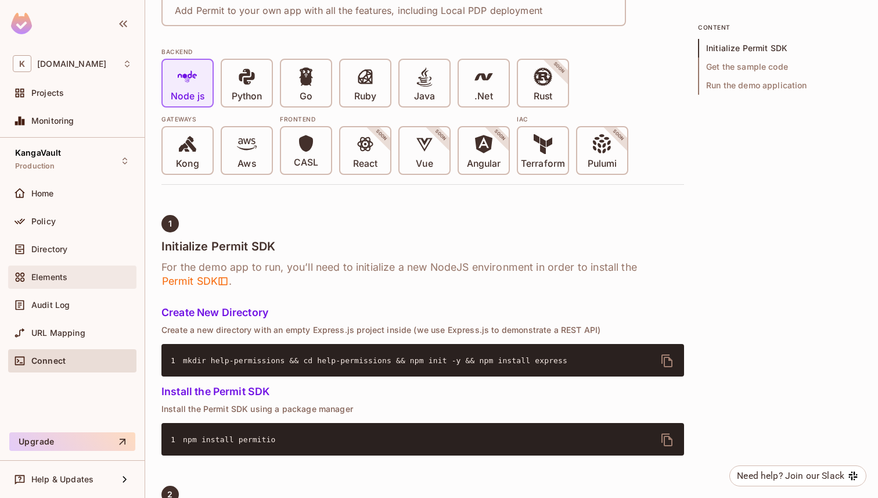
scroll to position [141, 0]
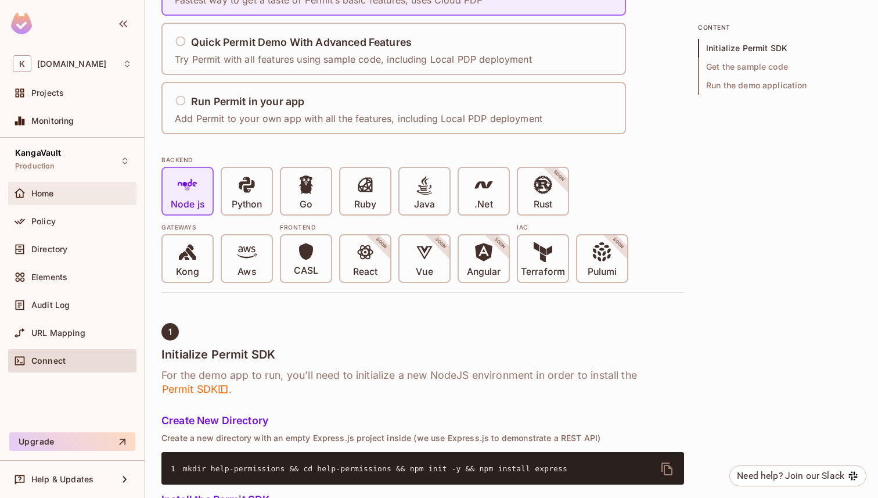
click at [70, 196] on div "Home" at bounding box center [81, 193] width 100 height 9
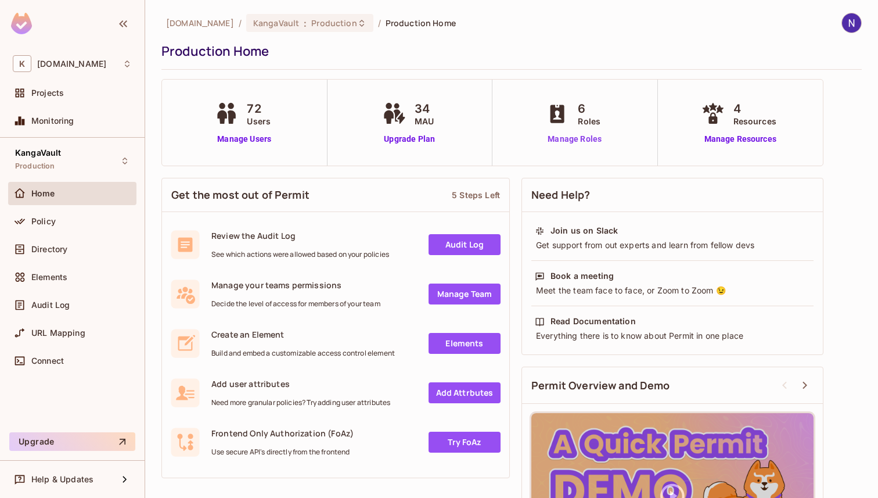
click at [579, 139] on link "Manage Roles" at bounding box center [574, 139] width 63 height 12
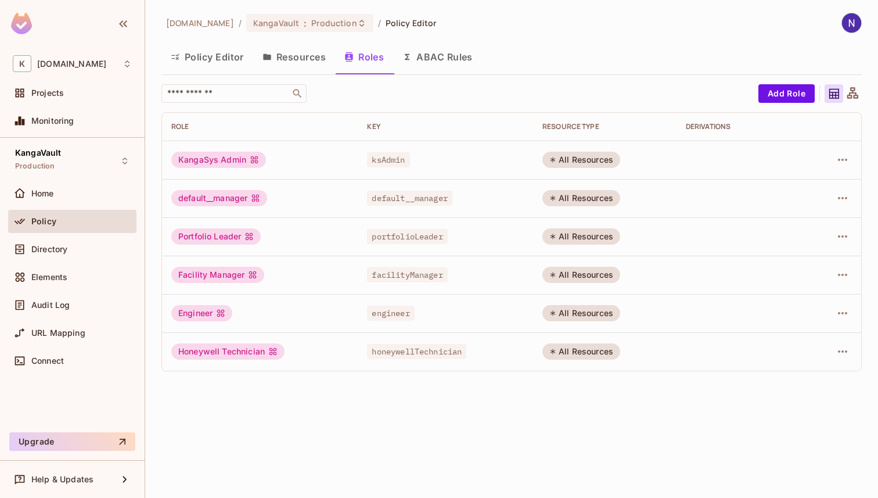
click at [280, 58] on button "Resources" at bounding box center [294, 56] width 82 height 29
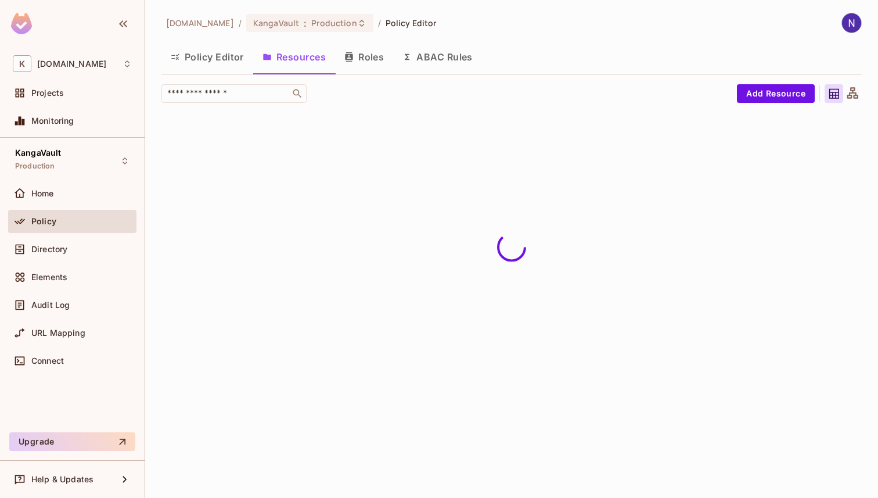
click at [449, 66] on button "ABAC Rules" at bounding box center [437, 56] width 89 height 29
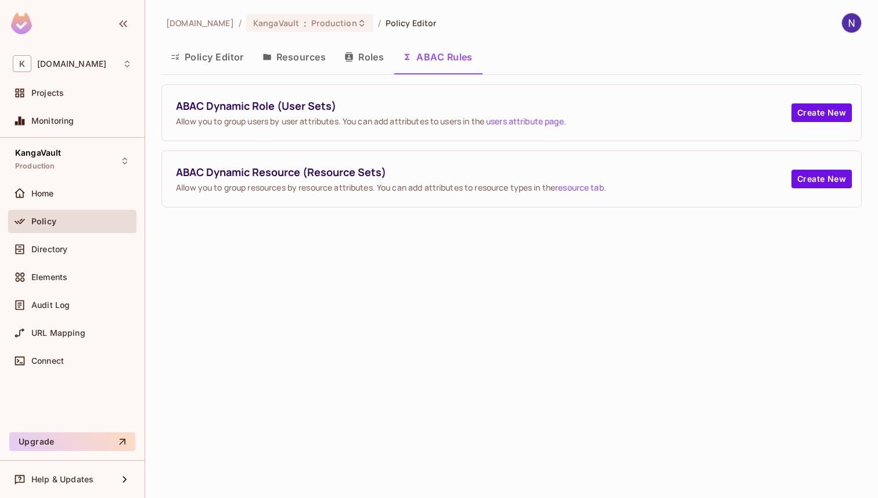
click at [198, 59] on button "Policy Editor" at bounding box center [207, 56] width 92 height 29
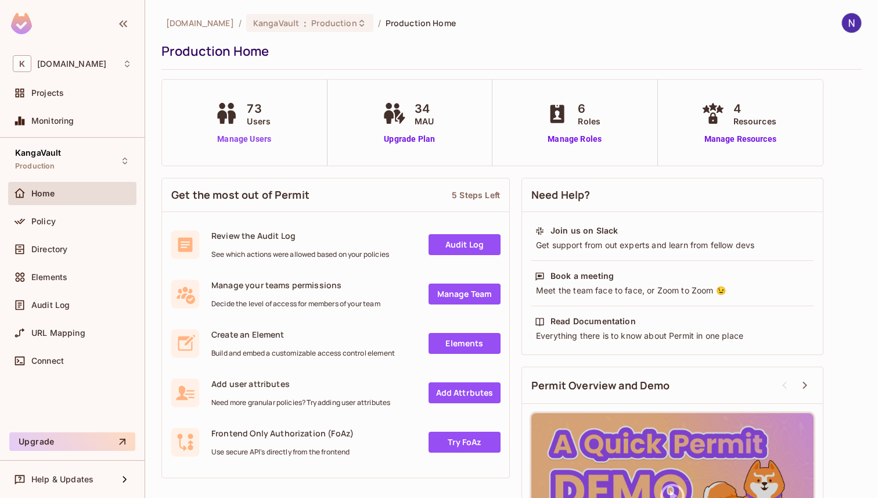
click at [246, 135] on link "Manage Users" at bounding box center [244, 139] width 64 height 12
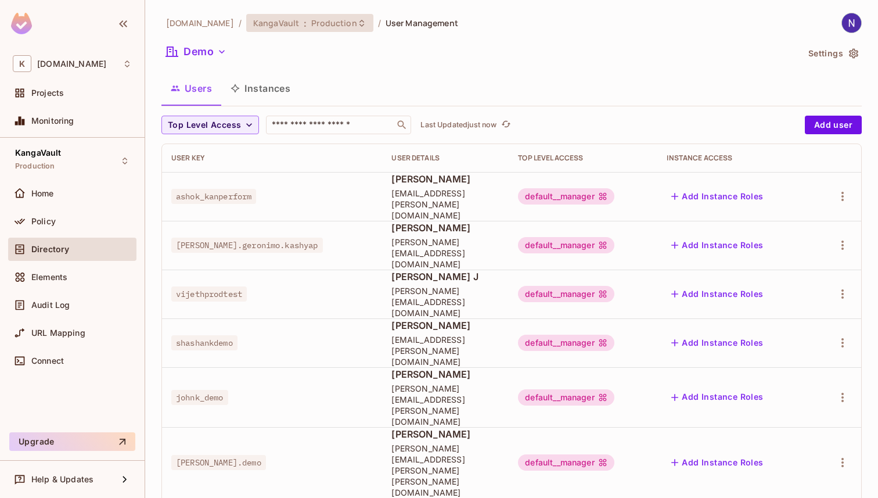
click at [353, 23] on div "KangaVault : Production" at bounding box center [309, 23] width 127 height 18
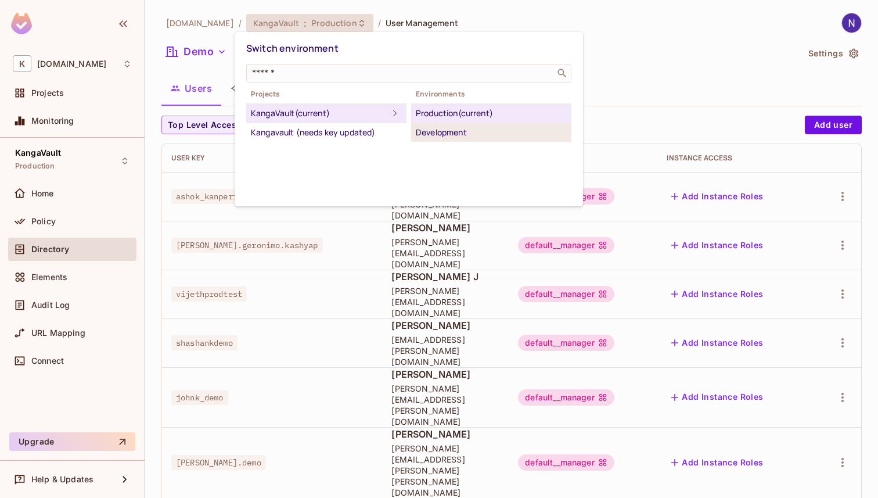
click at [444, 132] on div "Development" at bounding box center [491, 132] width 151 height 14
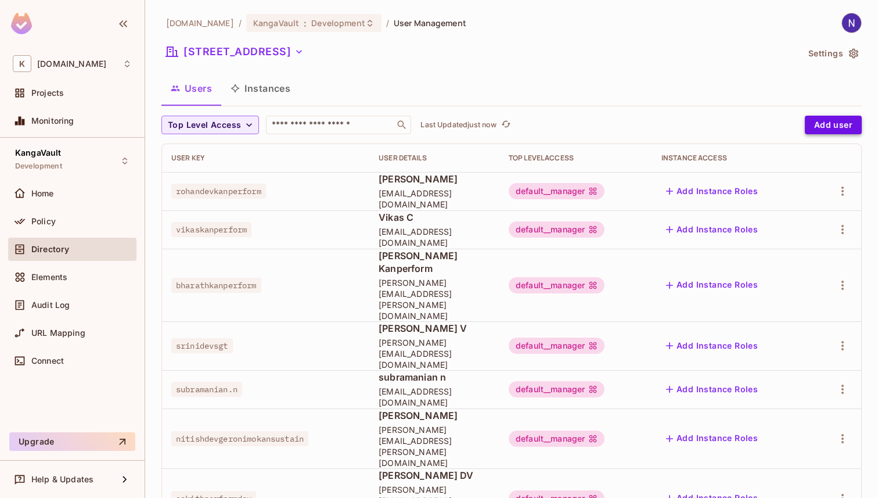
click at [829, 126] on button "Add user" at bounding box center [833, 125] width 57 height 19
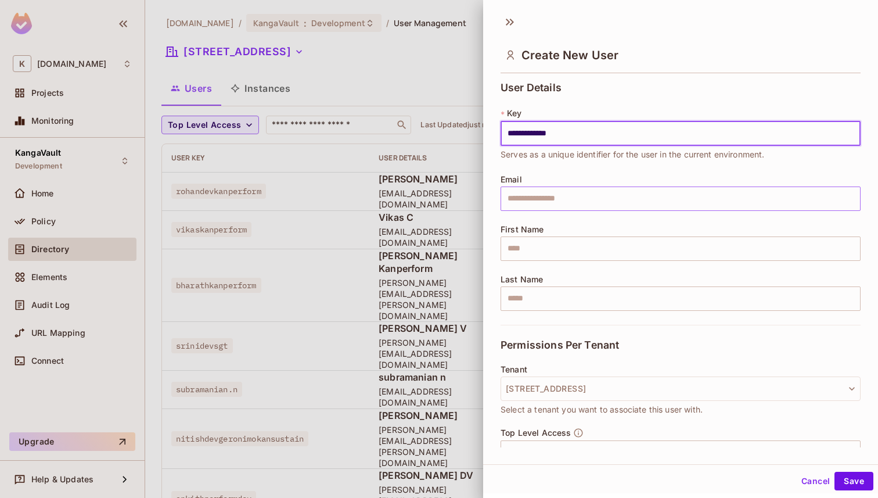
type input "**********"
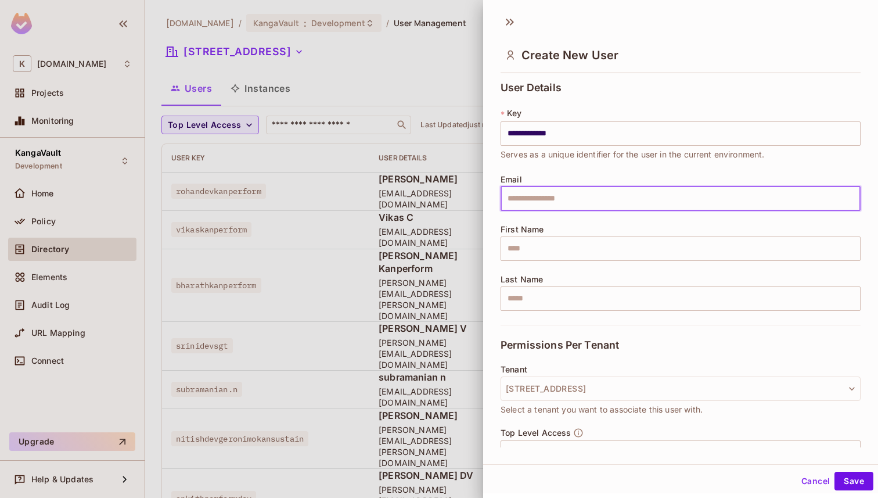
click at [595, 207] on input "text" at bounding box center [681, 198] width 360 height 24
type input "**********"
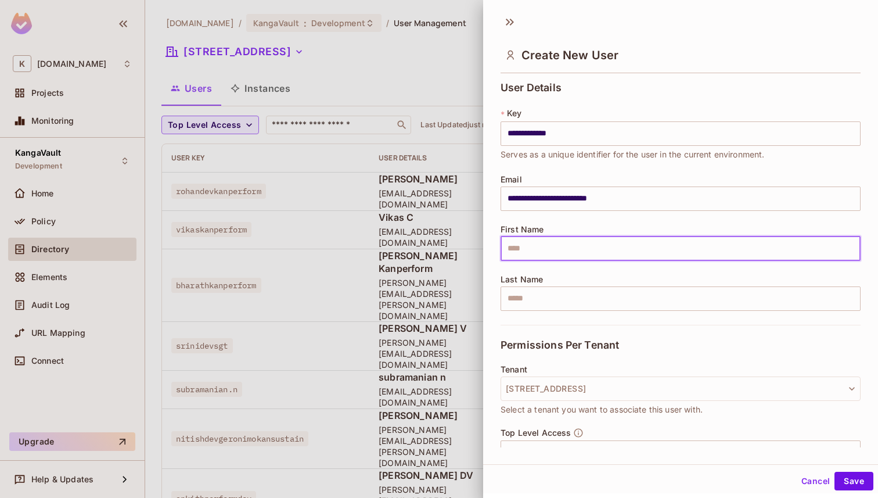
click at [576, 257] on input "text" at bounding box center [681, 248] width 360 height 24
type input "******"
click at [568, 290] on input "text" at bounding box center [681, 298] width 360 height 24
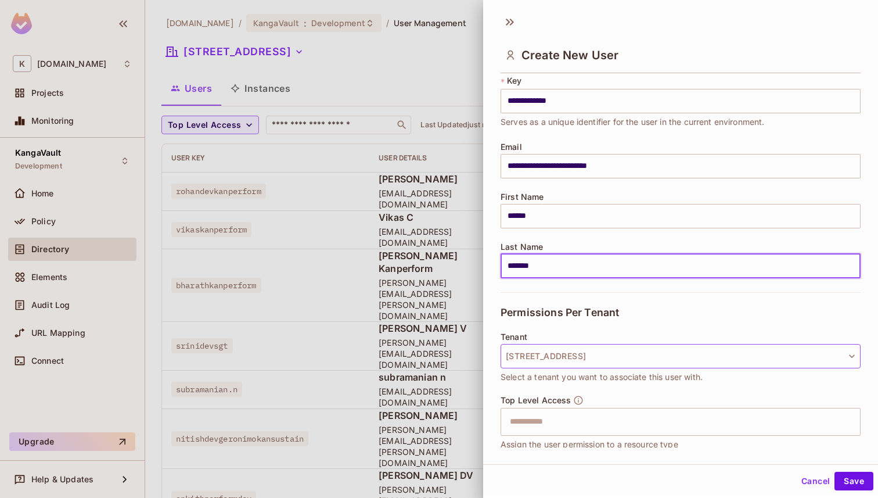
scroll to position [107, 0]
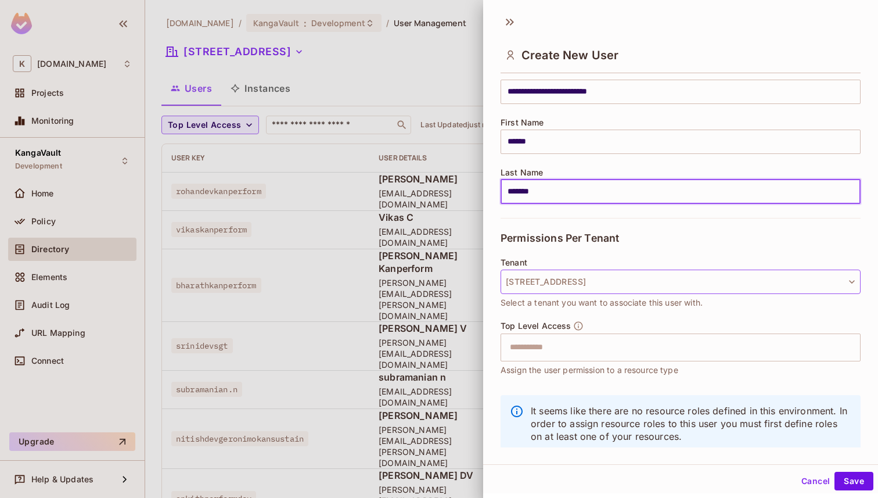
type input "*******"
click at [583, 275] on button "[STREET_ADDRESS]" at bounding box center [681, 282] width 360 height 24
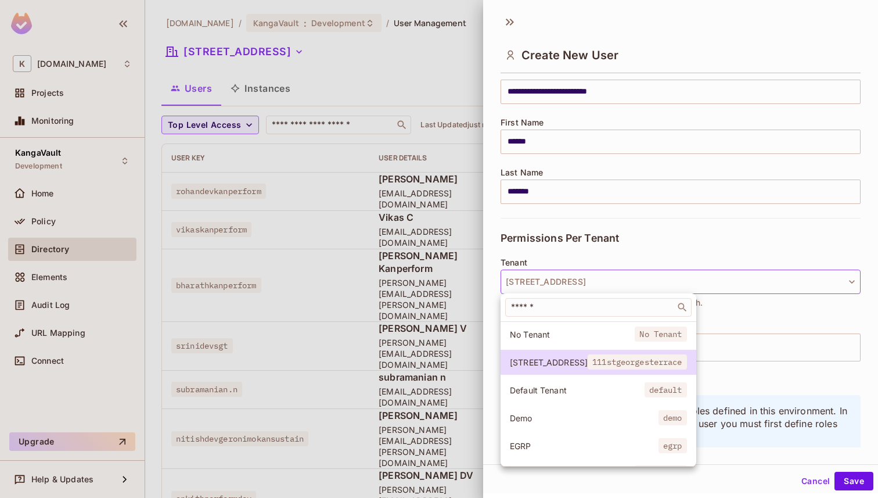
click at [564, 408] on li "Demo demo" at bounding box center [599, 417] width 196 height 25
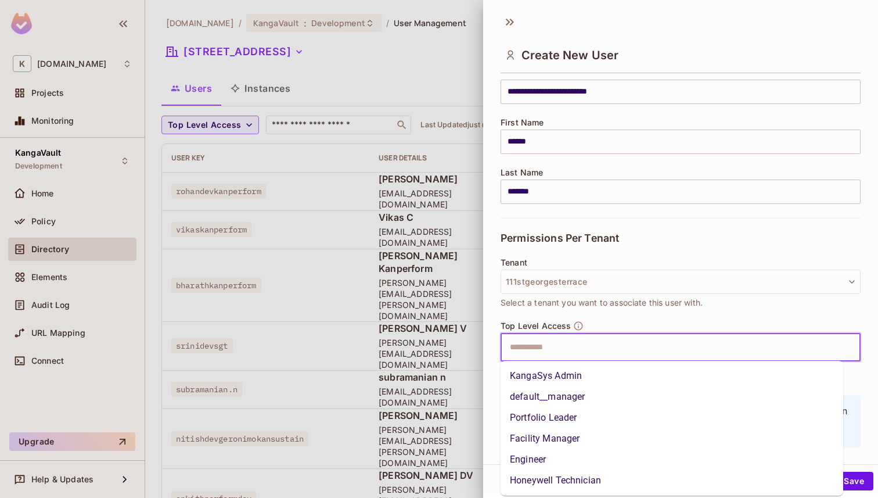
click at [558, 352] on input "text" at bounding box center [670, 347] width 335 height 23
click at [560, 396] on li "default__manager" at bounding box center [672, 396] width 343 height 21
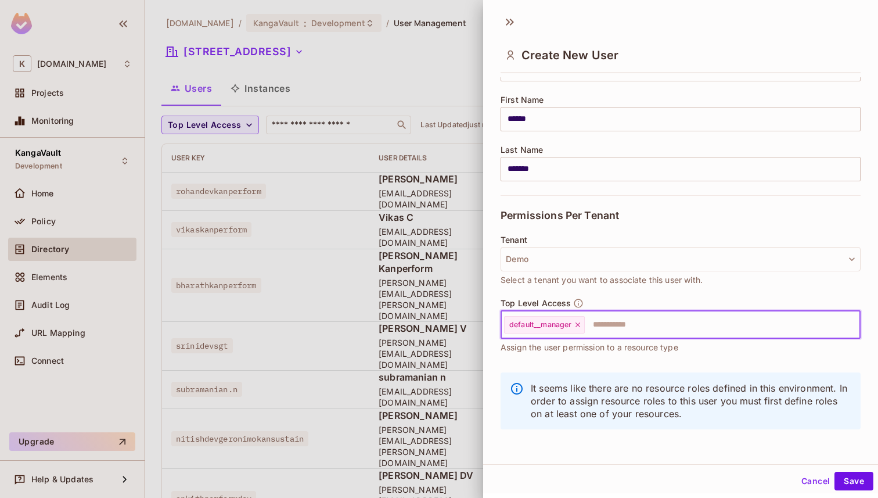
scroll to position [130, 0]
click at [841, 471] on div "Cancel Save" at bounding box center [680, 481] width 395 height 28
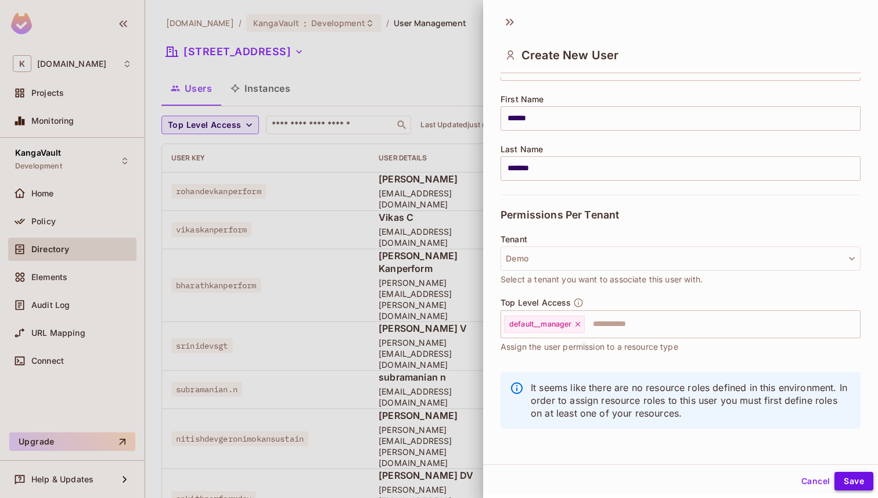
click at [844, 483] on button "Save" at bounding box center [854, 481] width 39 height 19
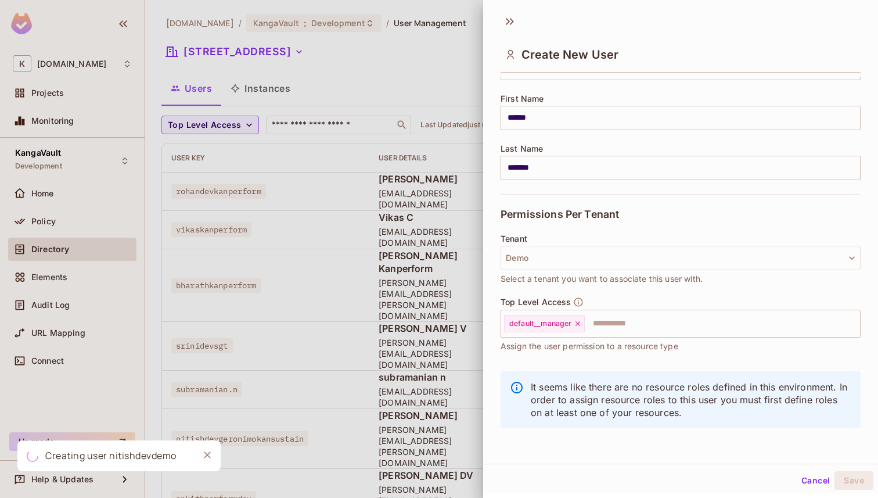
scroll to position [0, 0]
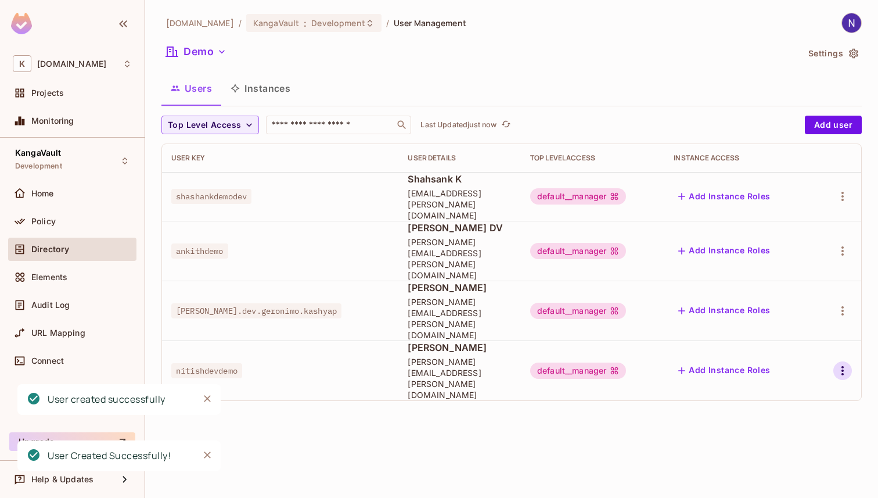
click at [848, 364] on icon "button" at bounding box center [843, 371] width 14 height 14
click at [795, 364] on span "Edit Attributes" at bounding box center [806, 358] width 64 height 19
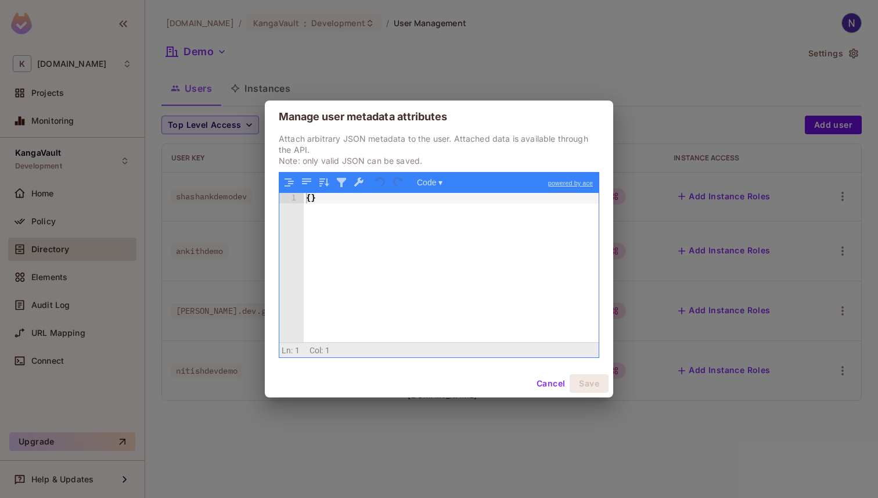
click at [362, 199] on div "{ }" at bounding box center [451, 278] width 295 height 171
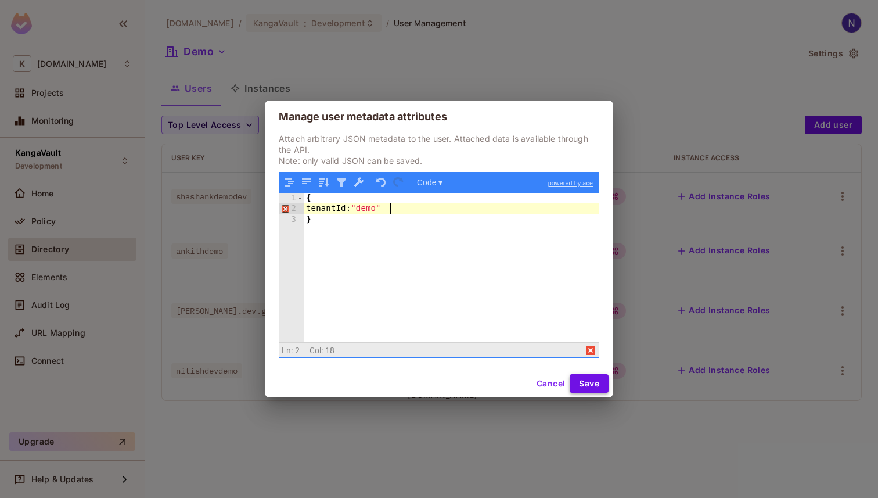
click at [586, 375] on button "Save" at bounding box center [589, 383] width 39 height 19
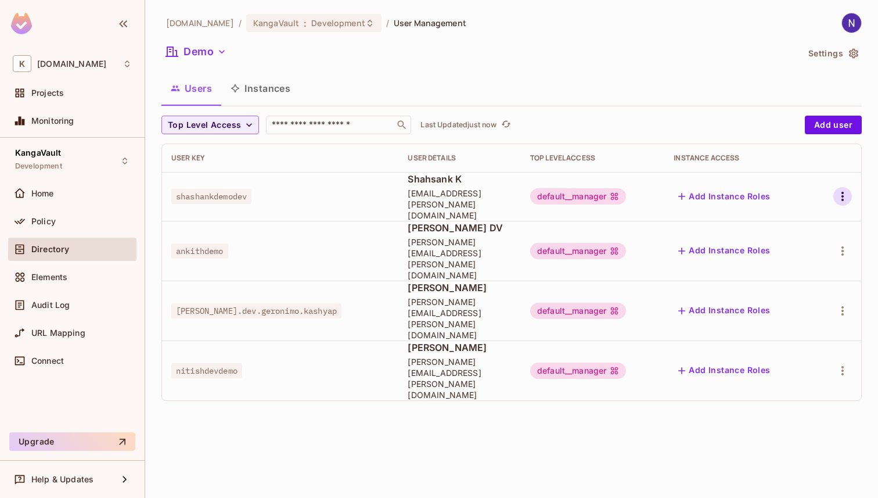
click at [841, 189] on icon "button" at bounding box center [843, 196] width 14 height 14
click at [809, 238] on div "Edit Attributes" at bounding box center [806, 244] width 58 height 12
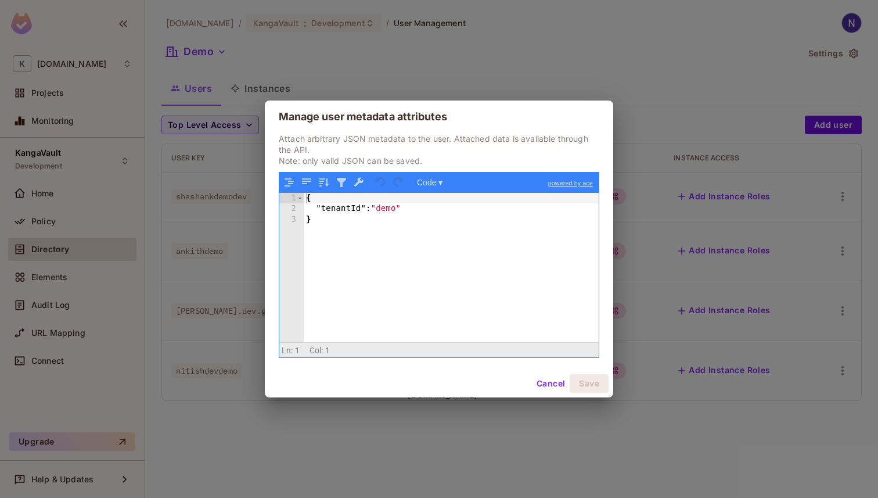
click at [547, 386] on button "Cancel" at bounding box center [551, 383] width 38 height 19
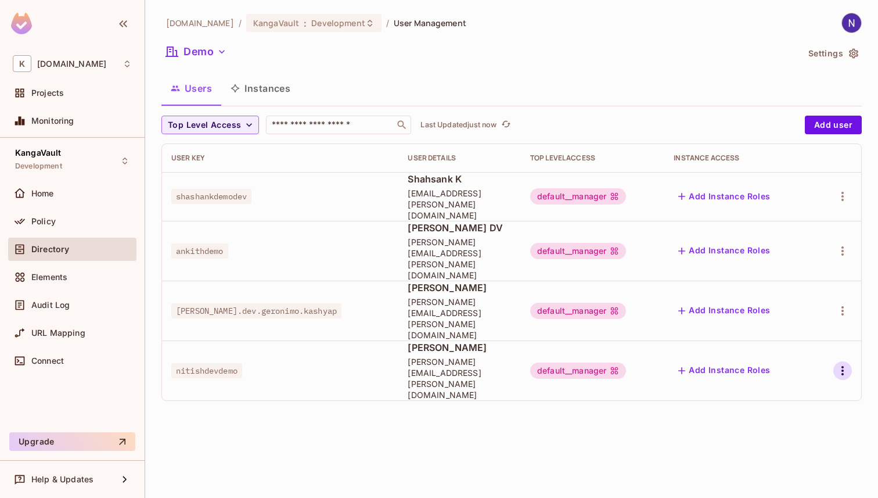
click at [849, 364] on icon "button" at bounding box center [843, 371] width 14 height 14
click at [795, 359] on div "Edit Attributes" at bounding box center [806, 359] width 58 height 12
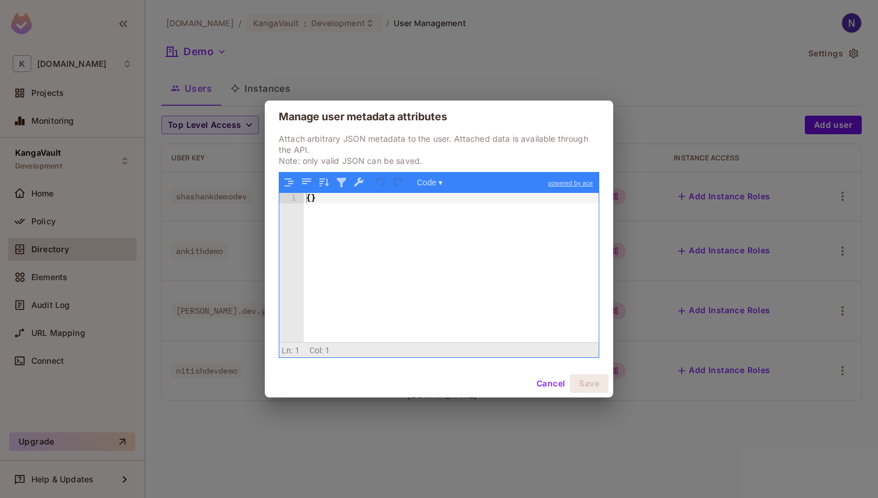
click at [448, 220] on div "{ }" at bounding box center [451, 278] width 295 height 171
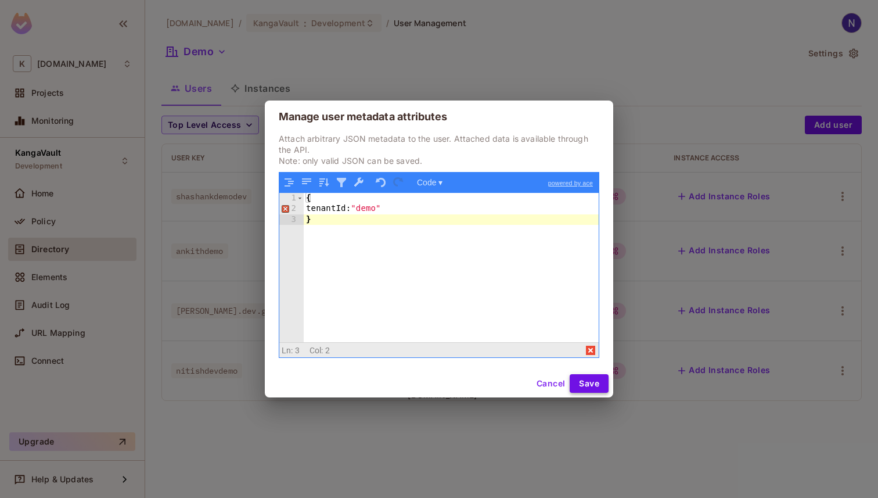
click at [579, 386] on button "Save" at bounding box center [589, 383] width 39 height 19
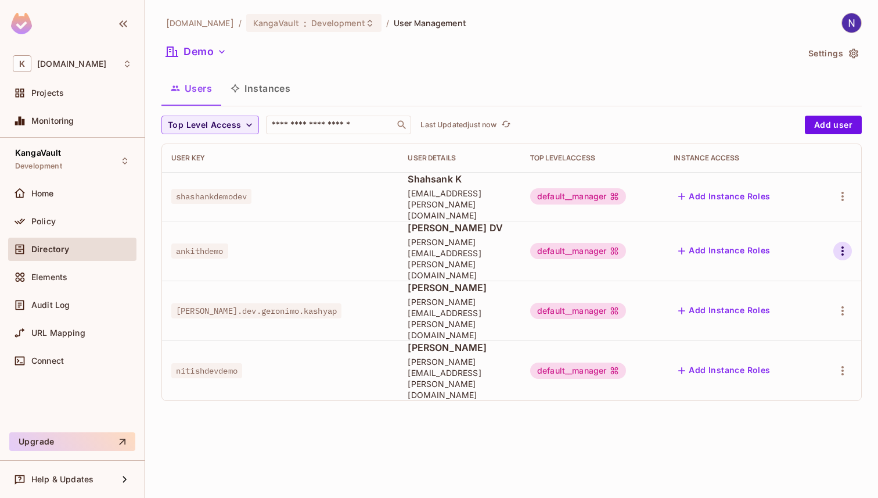
click at [841, 244] on icon "button" at bounding box center [843, 251] width 14 height 14
click at [788, 277] on div "Edit Attributes" at bounding box center [806, 282] width 58 height 12
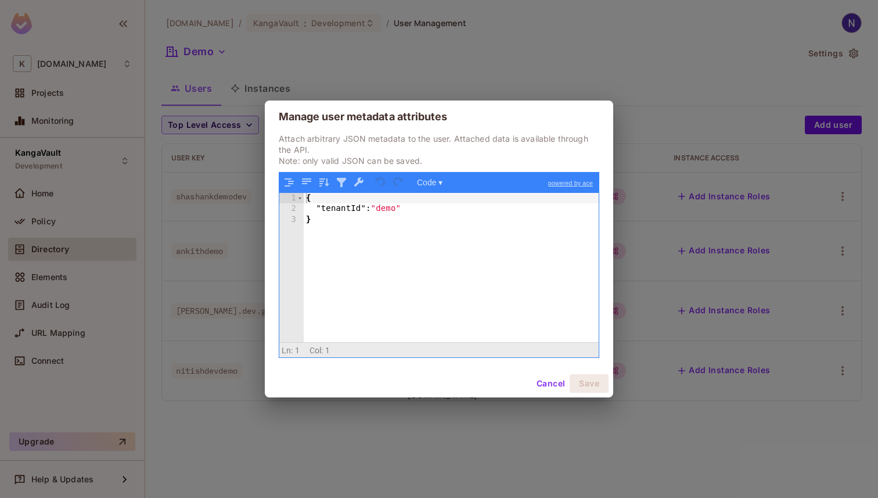
click at [543, 385] on button "Cancel" at bounding box center [551, 383] width 38 height 19
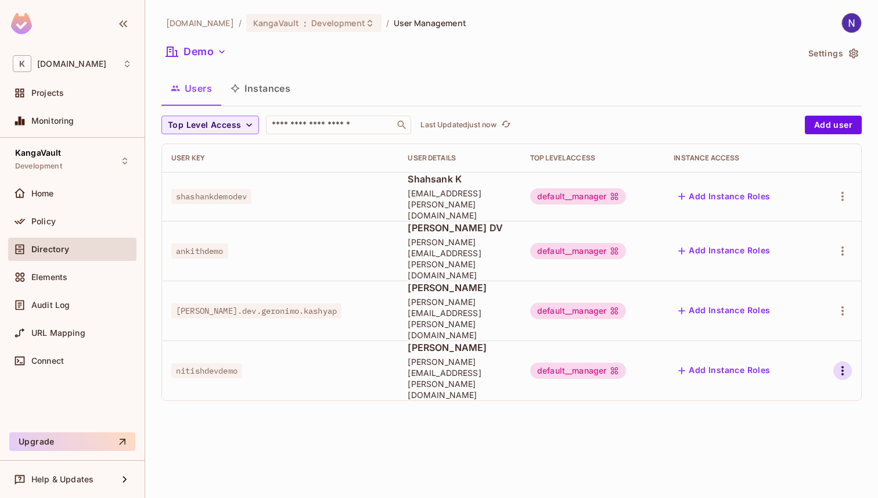
click at [844, 364] on icon "button" at bounding box center [843, 371] width 14 height 14
click at [805, 354] on div "Edit Attributes" at bounding box center [806, 359] width 58 height 12
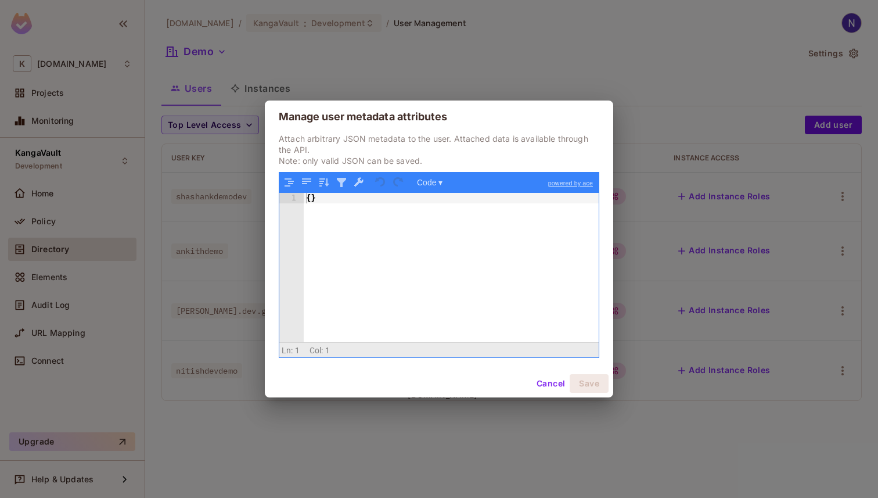
click at [325, 204] on div "{ }" at bounding box center [451, 278] width 295 height 171
click at [591, 381] on button "Save" at bounding box center [589, 383] width 39 height 19
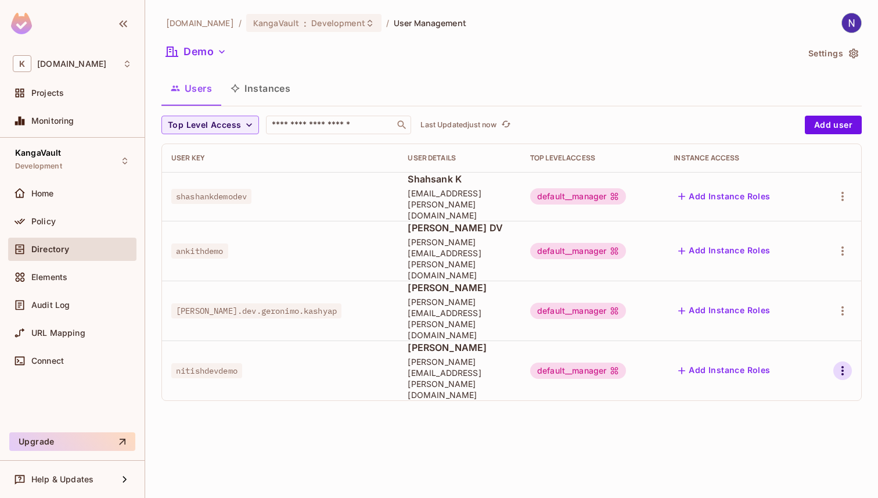
click at [844, 366] on icon "button" at bounding box center [843, 370] width 2 height 9
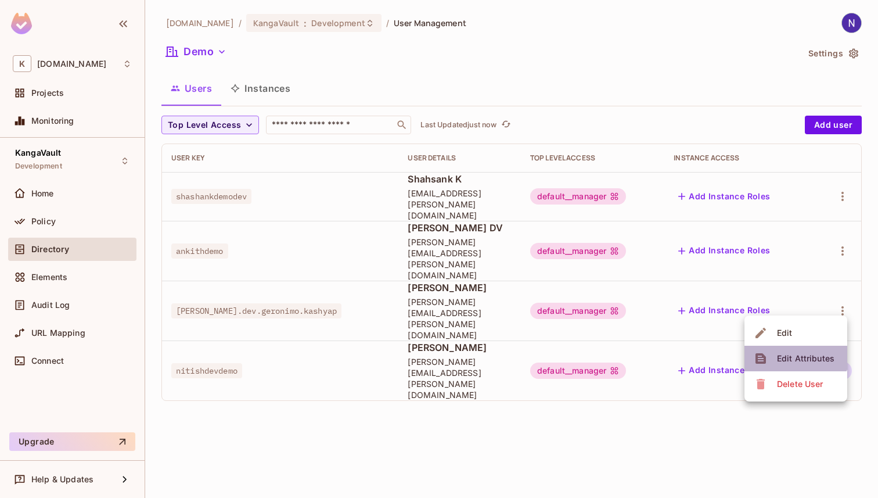
click at [794, 351] on span "Edit Attributes" at bounding box center [806, 358] width 64 height 19
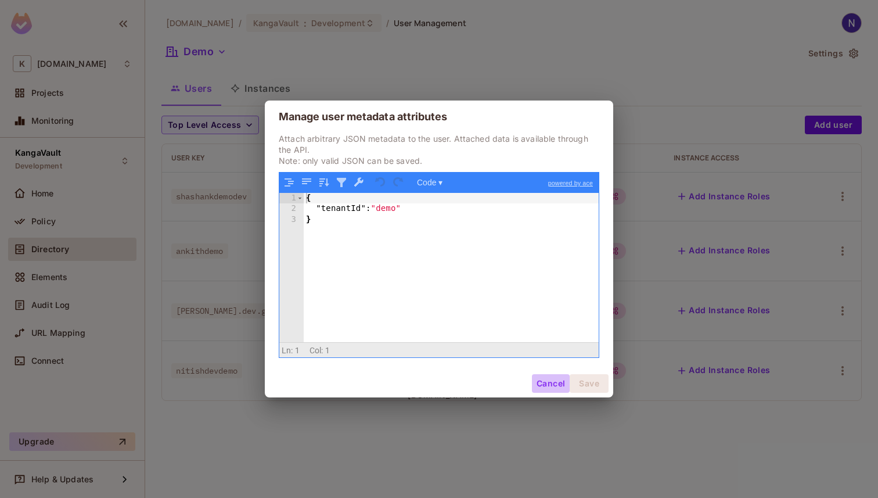
click at [542, 386] on button "Cancel" at bounding box center [551, 383] width 38 height 19
